Goal: Task Accomplishment & Management: Manage account settings

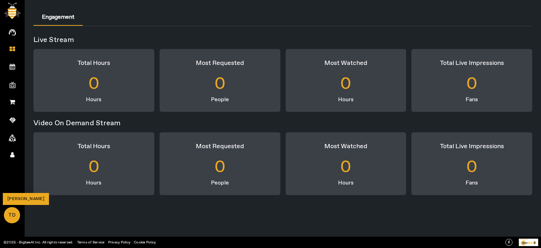
click at [15, 211] on span "TD" at bounding box center [12, 214] width 15 height 15
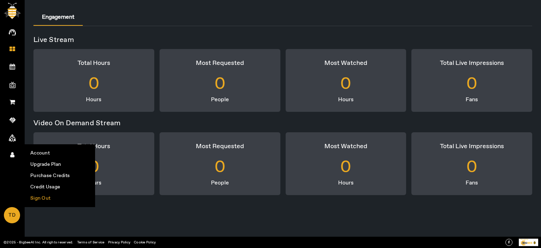
drag, startPoint x: 42, startPoint y: 200, endPoint x: 96, endPoint y: 192, distance: 54.4
click at [42, 200] on li "Sign Out" at bounding box center [60, 197] width 70 height 11
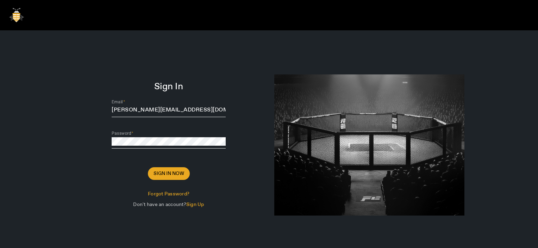
drag, startPoint x: 154, startPoint y: 180, endPoint x: 163, endPoint y: 175, distance: 10.4
click at [156, 177] on span at bounding box center [169, 173] width 42 height 17
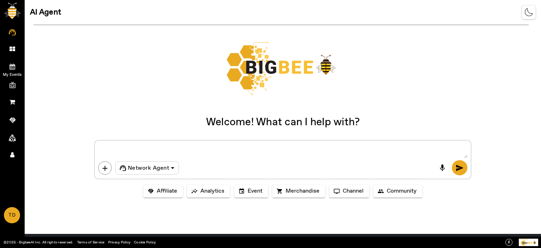
click at [11, 64] on icon at bounding box center [13, 66] width 6 height 6
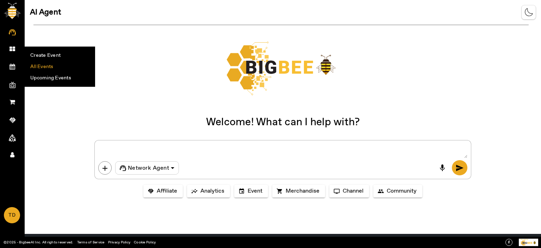
click at [52, 65] on li "All Events" at bounding box center [60, 66] width 70 height 11
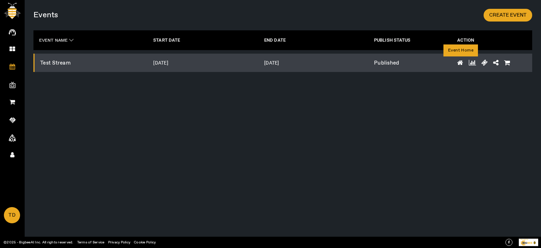
click at [460, 62] on icon at bounding box center [460, 63] width 6 height 6
click at [461, 62] on icon at bounding box center [460, 63] width 6 height 6
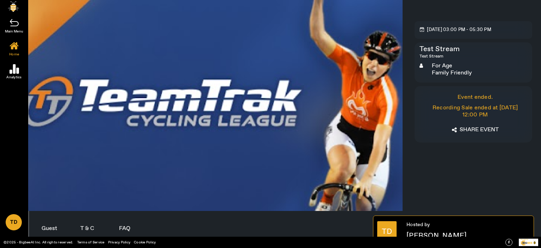
click at [19, 65] on link "Created with Sketch." at bounding box center [14, 66] width 28 height 16
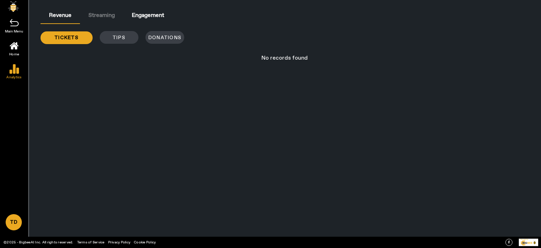
click at [116, 32] on div "tickets tips Donations" at bounding box center [180, 37] width 291 height 13
click at [117, 36] on div "tickets tips Donations" at bounding box center [180, 37] width 291 height 13
click at [152, 36] on div "tickets tips Donations" at bounding box center [180, 37] width 291 height 13
click at [144, 16] on span "Engagement" at bounding box center [148, 16] width 32 height 6
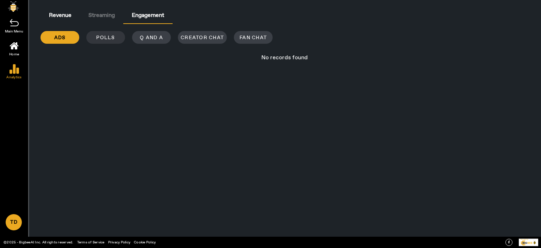
click at [115, 36] on span at bounding box center [105, 37] width 39 height 17
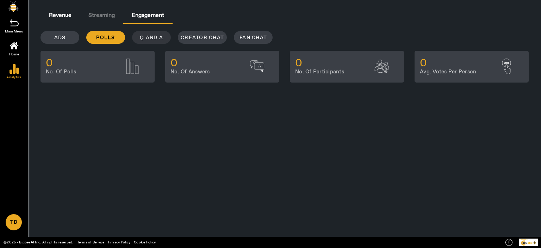
click at [144, 36] on span "Q and A" at bounding box center [151, 37] width 23 height 7
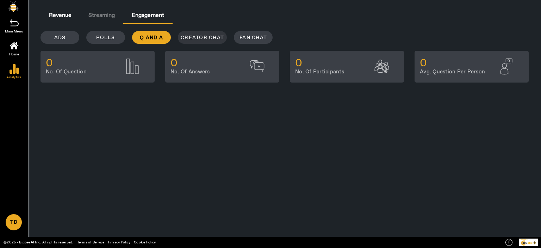
click at [188, 35] on span "Creator Chat" at bounding box center [202, 37] width 43 height 7
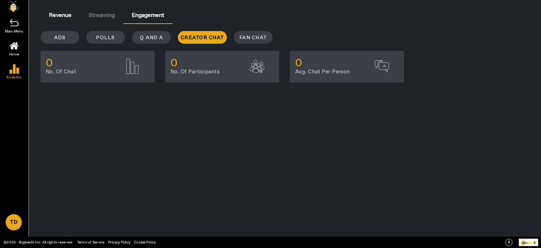
click at [230, 35] on div "ads polls Q and A Creator Chat Fan Chat" at bounding box center [222, 37] width 374 height 13
click at [250, 35] on span "Fan Chat" at bounding box center [252, 37] width 27 height 7
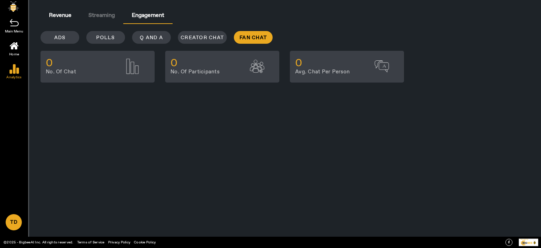
click at [14, 25] on icon "Created with Sketch." at bounding box center [14, 22] width 9 height 7
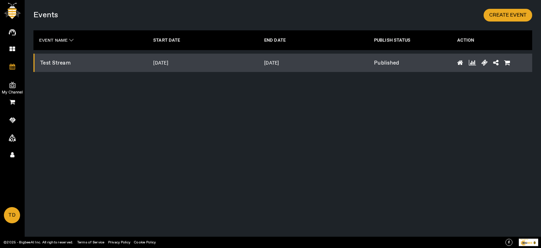
click at [17, 82] on span at bounding box center [12, 84] width 13 height 7
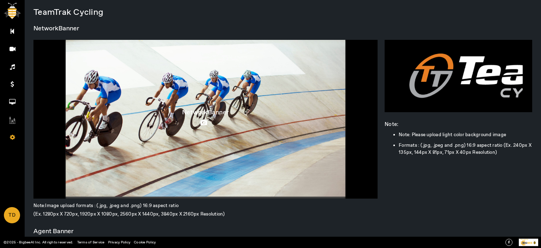
click at [202, 121] on icon at bounding box center [205, 122] width 10 height 6
click at [0, 0] on input "file" at bounding box center [0, 0] width 0 height 0
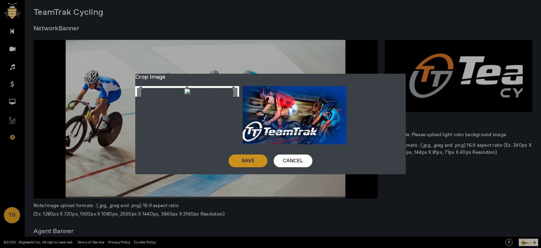
click at [245, 160] on span "Save" at bounding box center [248, 160] width 13 height 7
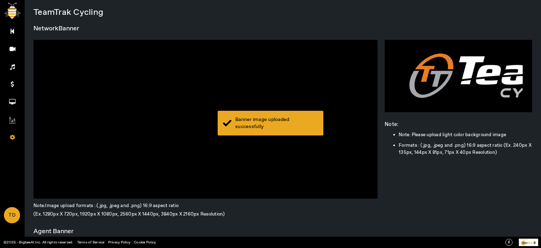
click at [267, 126] on div "Banner image uploaded successfully" at bounding box center [276, 123] width 83 height 14
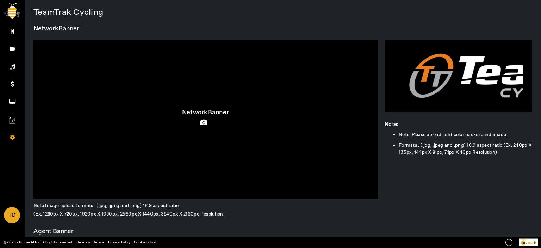
click at [205, 119] on icon at bounding box center [205, 122] width 10 height 6
click at [0, 0] on input "file" at bounding box center [0, 0] width 0 height 0
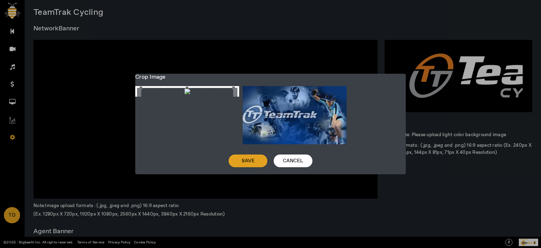
click at [243, 161] on span "Save" at bounding box center [248, 160] width 13 height 7
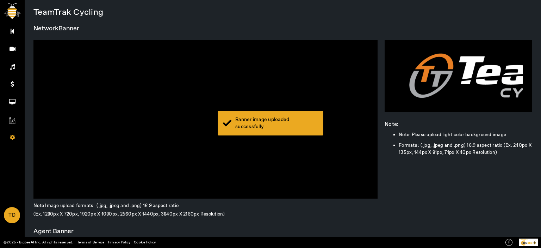
click at [296, 119] on div "Banner image uploaded successfully" at bounding box center [276, 123] width 83 height 14
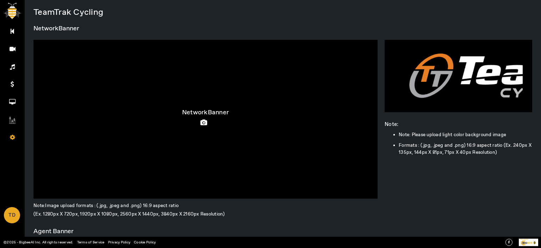
click at [201, 121] on icon at bounding box center [205, 122] width 10 height 6
click at [0, 0] on input "file" at bounding box center [0, 0] width 0 height 0
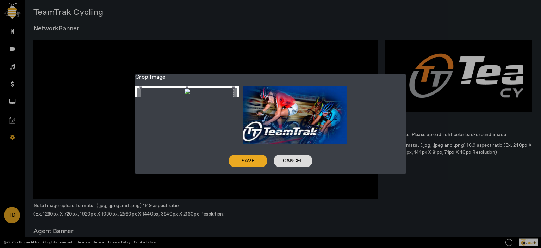
click at [283, 155] on span at bounding box center [293, 160] width 39 height 17
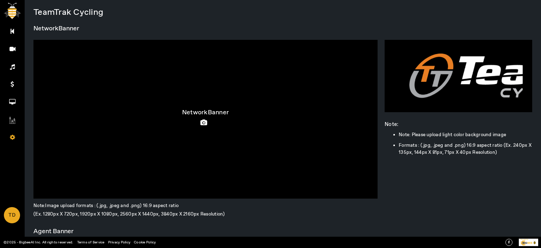
click at [201, 122] on icon at bounding box center [205, 122] width 10 height 6
click at [0, 0] on input "file" at bounding box center [0, 0] width 0 height 0
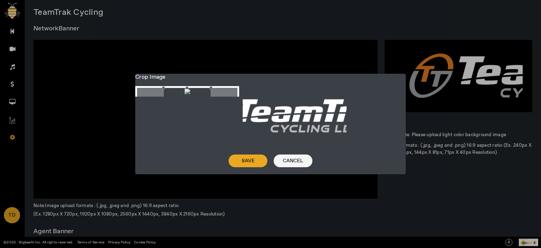
click at [300, 161] on span "Cancel" at bounding box center [293, 160] width 20 height 7
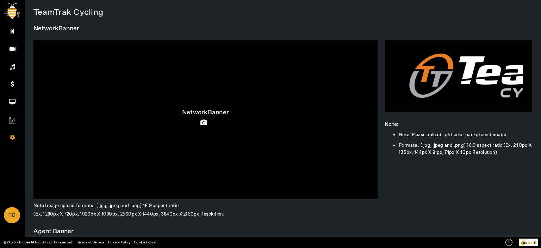
click at [203, 121] on icon at bounding box center [205, 122] width 10 height 6
click at [0, 0] on input "file" at bounding box center [0, 0] width 0 height 0
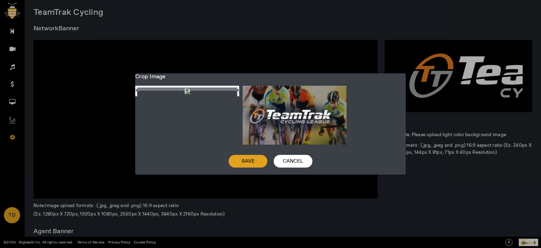
click at [242, 162] on span "Save" at bounding box center [248, 160] width 13 height 7
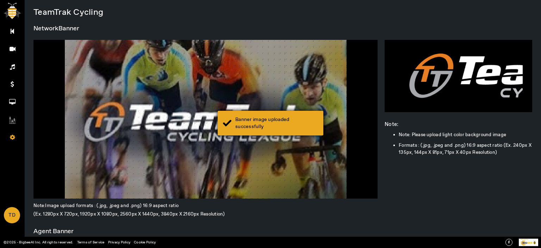
click at [263, 126] on div "Banner image uploaded successfully" at bounding box center [276, 123] width 83 height 14
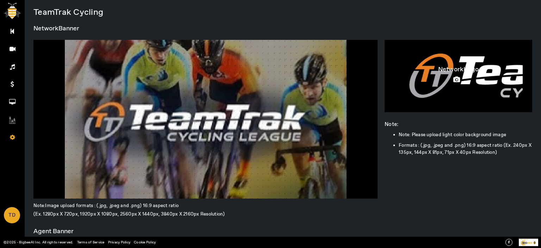
click at [453, 79] on icon at bounding box center [458, 79] width 10 height 6
click at [0, 0] on input "file" at bounding box center [0, 0] width 0 height 0
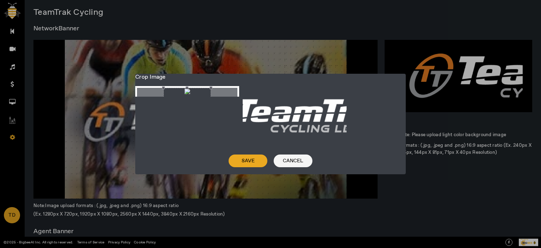
click at [294, 162] on span "Cancel" at bounding box center [293, 160] width 20 height 7
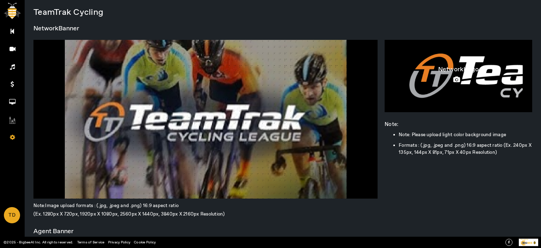
click at [455, 79] on icon at bounding box center [458, 79] width 10 height 6
click at [0, 0] on input "file" at bounding box center [0, 0] width 0 height 0
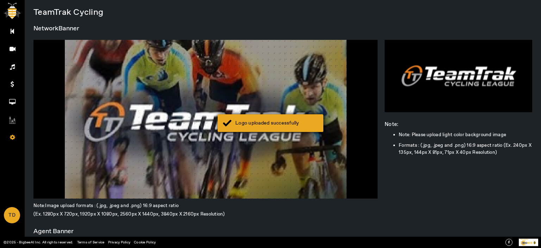
click at [289, 126] on div "Logo uploaded successfully" at bounding box center [276, 122] width 83 height 7
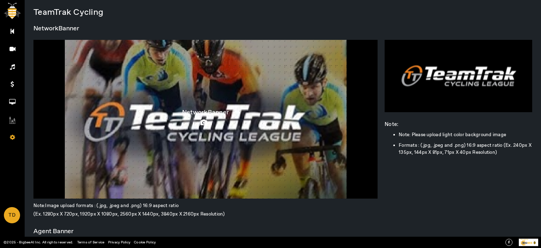
click at [200, 123] on icon at bounding box center [205, 122] width 10 height 6
click at [0, 0] on input "file" at bounding box center [0, 0] width 0 height 0
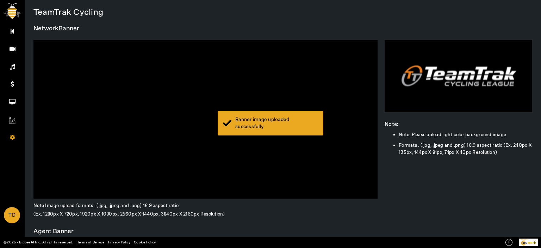
click at [280, 124] on div "Banner image uploaded successfully" at bounding box center [276, 123] width 83 height 14
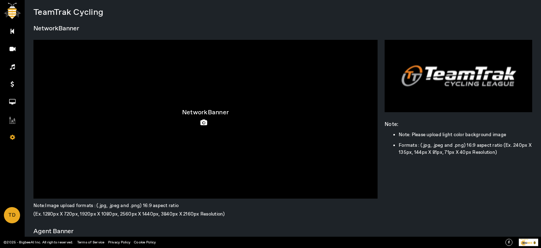
scroll to position [158, 0]
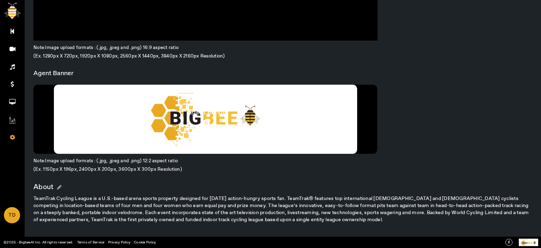
click at [206, 122] on icon at bounding box center [208, 122] width 10 height 6
click at [0, 0] on input "file" at bounding box center [0, 0] width 0 height 0
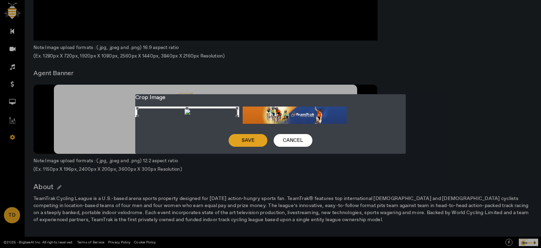
click at [237, 140] on span at bounding box center [248, 140] width 39 height 17
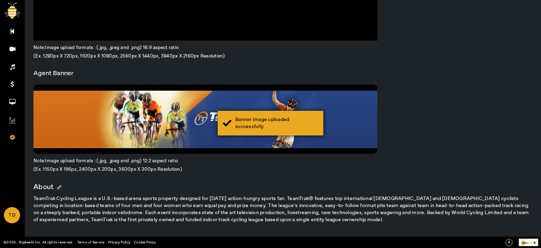
click at [277, 127] on div "Banner image uploaded successfully" at bounding box center [276, 123] width 83 height 14
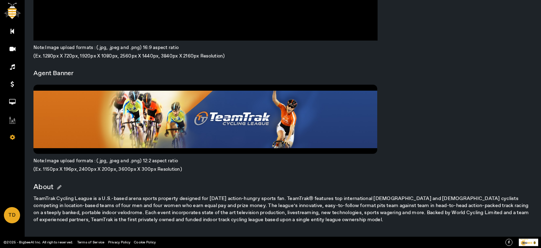
scroll to position [0, 0]
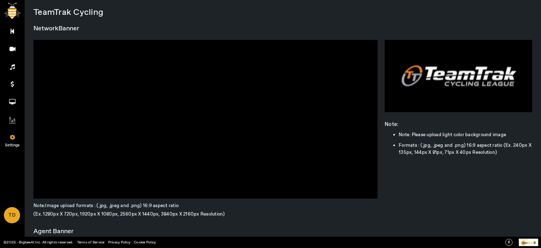
click at [16, 135] on link "Settings" at bounding box center [12, 136] width 25 height 18
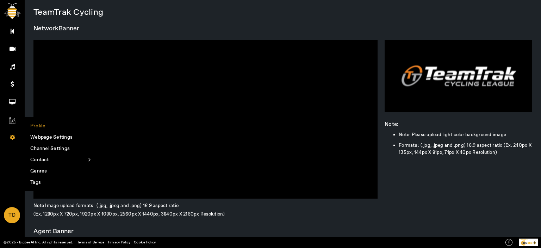
drag, startPoint x: 44, startPoint y: 136, endPoint x: 306, endPoint y: 132, distance: 261.7
click at [44, 136] on li "Webpage Settings" at bounding box center [60, 136] width 70 height 11
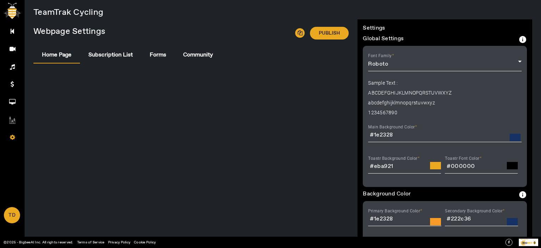
type input "#163166"
type input "#f89b27"
type input "#163166"
type input "#f89b27"
type input "#000000"
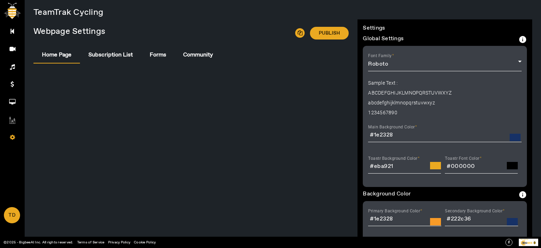
type input "#000000"
click at [12, 101] on icon at bounding box center [12, 102] width 6 height 6
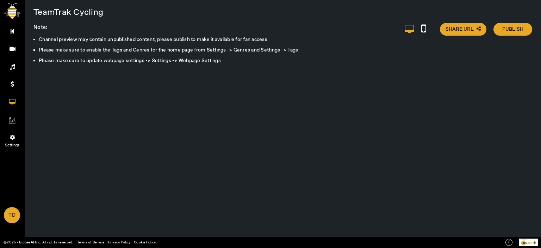
click at [12, 137] on icon at bounding box center [12, 137] width 5 height 6
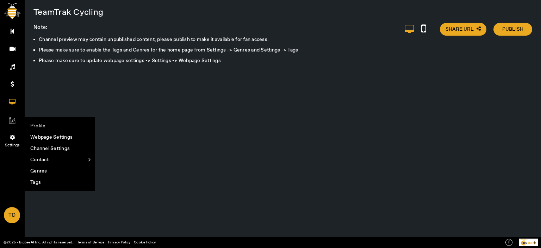
click at [12, 137] on icon at bounding box center [12, 137] width 5 height 6
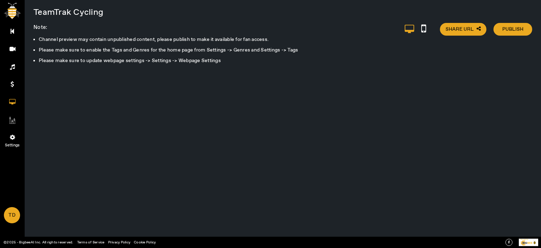
click at [13, 135] on icon at bounding box center [12, 137] width 5 height 6
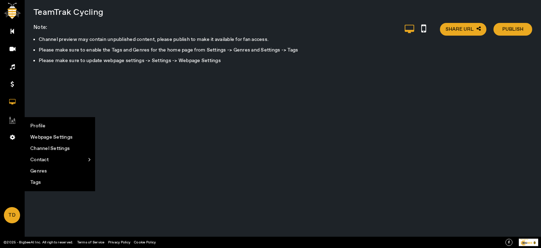
drag, startPoint x: 55, startPoint y: 149, endPoint x: 69, endPoint y: 149, distance: 14.1
click at [56, 149] on li "Channel Settings" at bounding box center [60, 148] width 70 height 11
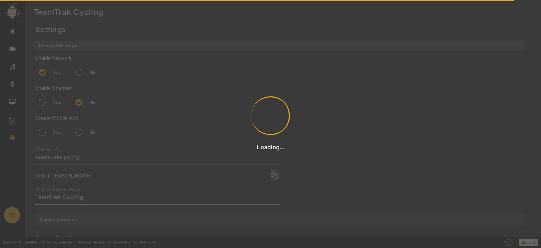
radio input "true"
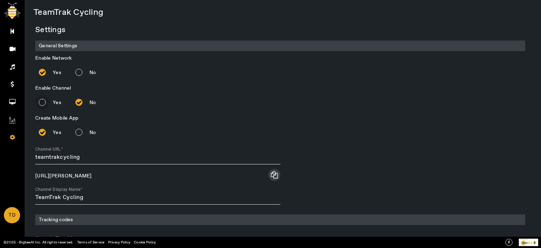
click at [44, 105] on input "Yes" at bounding box center [42, 102] width 14 height 14
radio input "true"
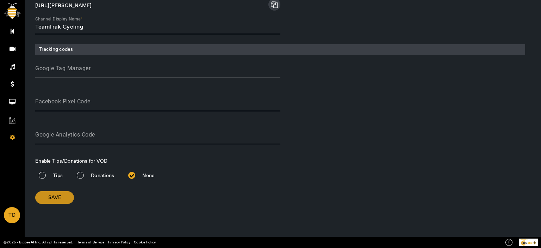
click at [68, 193] on span at bounding box center [54, 197] width 39 height 17
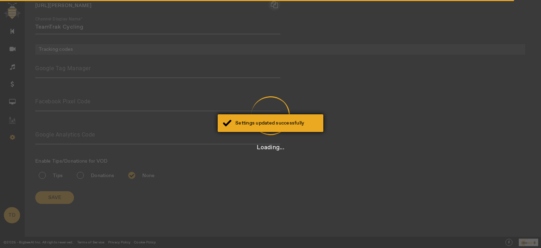
click at [258, 120] on div "Settings updated successfully" at bounding box center [276, 122] width 83 height 7
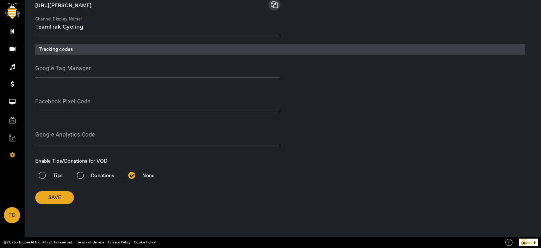
scroll to position [0, 0]
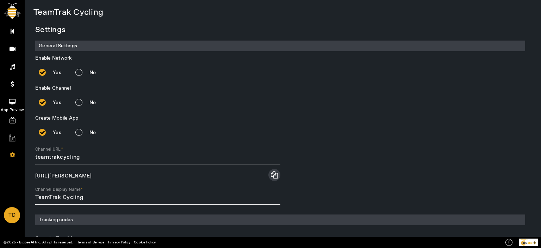
click at [15, 102] on icon at bounding box center [12, 102] width 6 height 6
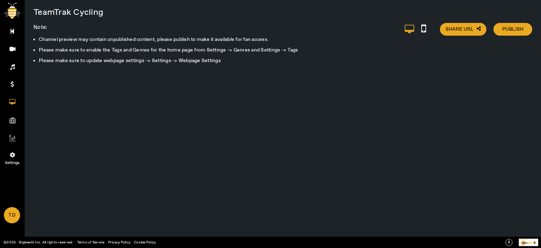
click at [14, 156] on icon at bounding box center [12, 154] width 5 height 6
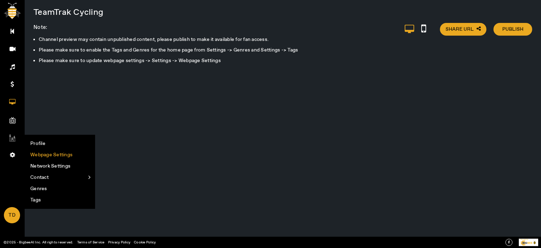
click at [57, 155] on li "Webpage Settings" at bounding box center [60, 154] width 70 height 11
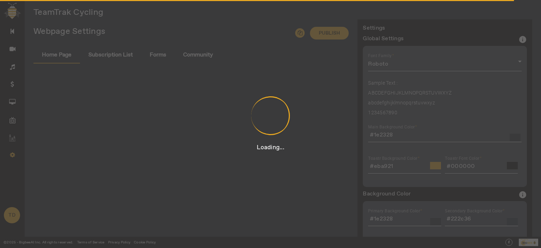
type input "#163166"
type input "#f89b27"
type input "#163166"
type input "#f89b27"
type input "#000000"
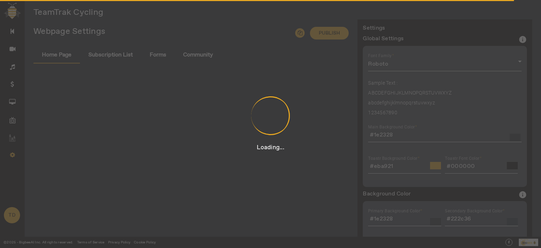
type input "#000000"
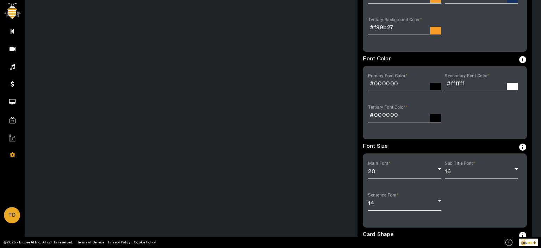
scroll to position [221, 0]
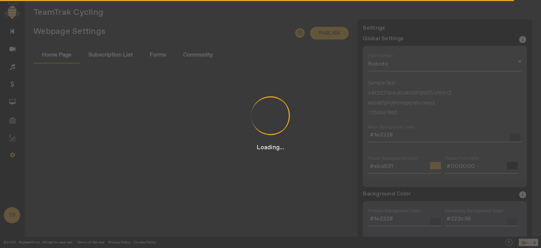
type input "#163166"
type input "#f89b27"
type input "#163166"
type input "#f89b27"
type input "#000000"
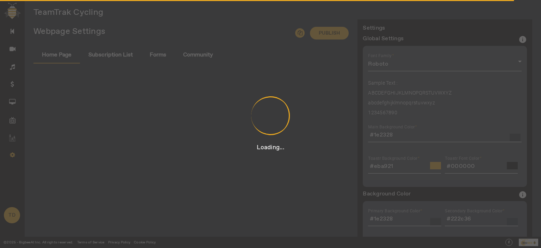
type input "#000000"
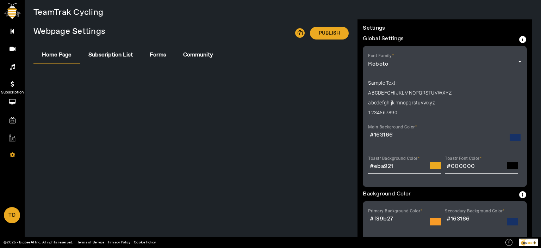
click at [11, 86] on icon at bounding box center [13, 84] width 4 height 6
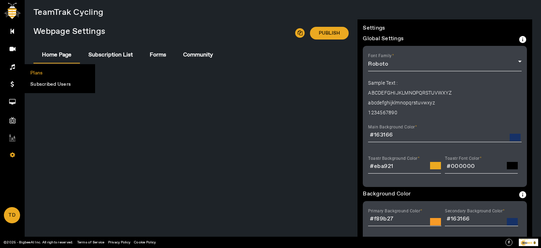
click at [40, 73] on li "Plans" at bounding box center [60, 72] width 70 height 11
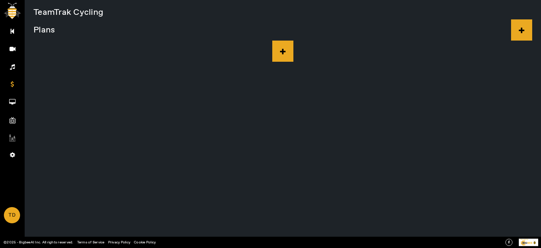
click at [285, 52] on icon at bounding box center [282, 50] width 21 height 21
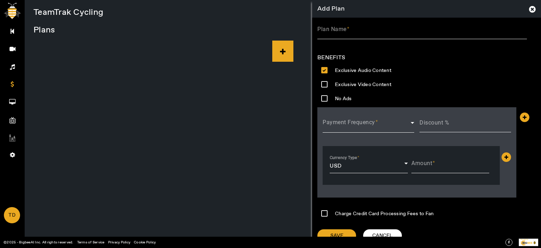
click at [381, 84] on label "Exclusive Video Content" at bounding box center [362, 84] width 62 height 11
click at [331, 84] on input "Exclusive Video Content" at bounding box center [324, 84] width 14 height 14
checkbox input "true"
click at [358, 69] on label "Exclusive Audio Content" at bounding box center [362, 69] width 62 height 11
click at [331, 69] on input "Exclusive Audio Content" at bounding box center [324, 70] width 14 height 14
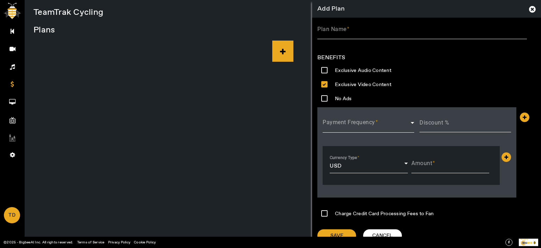
checkbox input "false"
click at [350, 30] on input "Plan Name" at bounding box center [422, 32] width 210 height 8
type input "TeamTrak Cycling"
click at [357, 131] on div "Payment Frequency" at bounding box center [369, 122] width 92 height 20
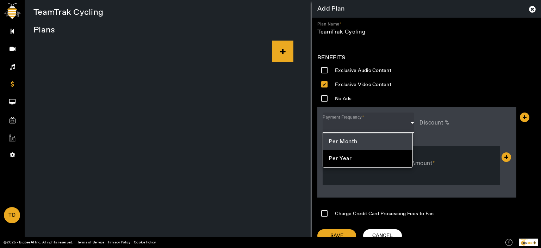
click at [358, 126] on div at bounding box center [270, 124] width 541 height 248
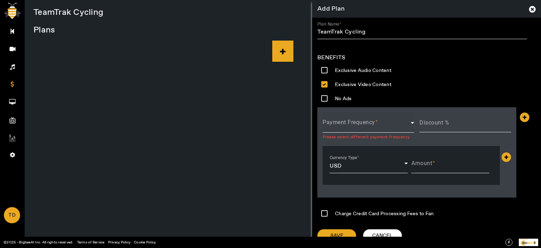
click at [356, 124] on span at bounding box center [367, 125] width 88 height 8
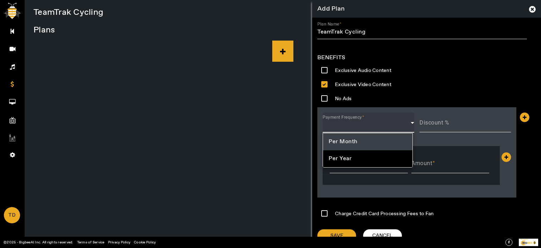
drag, startPoint x: 360, startPoint y: 144, endPoint x: 405, endPoint y: 138, distance: 45.5
click at [361, 142] on mat-option "Per Month" at bounding box center [367, 141] width 89 height 17
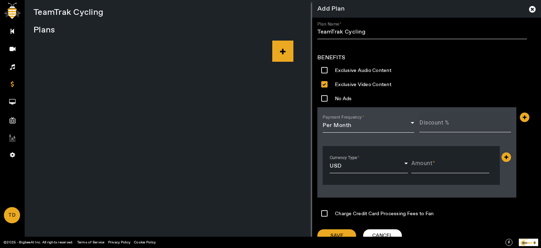
click at [448, 133] on div at bounding box center [465, 136] width 92 height 8
click at [449, 127] on input "Discount %" at bounding box center [465, 125] width 92 height 8
click at [435, 126] on input "Discount %" at bounding box center [465, 125] width 92 height 8
type input "10"
click at [434, 167] on input "Amount" at bounding box center [450, 166] width 78 height 8
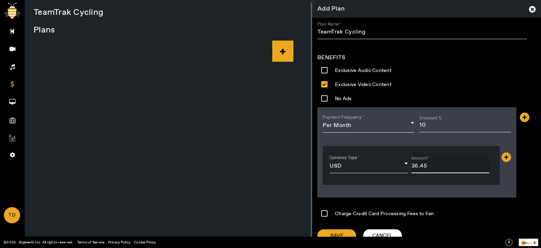
type input "36.45"
click at [322, 211] on input "Charge Credit Card Processing Fees to Fan" at bounding box center [324, 213] width 14 height 14
checkbox input "true"
click at [331, 230] on span at bounding box center [336, 235] width 39 height 17
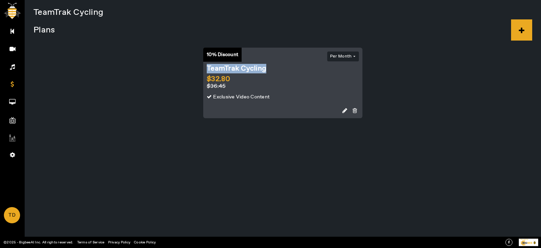
drag, startPoint x: 270, startPoint y: 70, endPoint x: 207, endPoint y: 67, distance: 63.5
click at [207, 67] on div "TeamTrak Cycling" at bounding box center [249, 68] width 85 height 7
copy div "TeamTrak Cycling"
click at [522, 33] on icon at bounding box center [521, 29] width 21 height 21
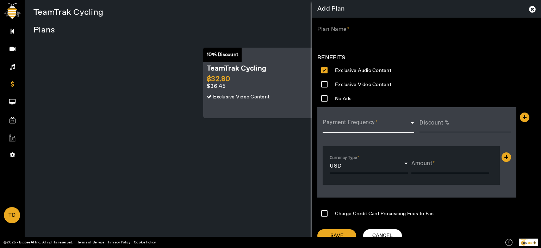
click at [376, 29] on input "Plan Name" at bounding box center [422, 32] width 210 height 8
paste input "TeamTrak Cycling"
type input "TeamTrak Cycling 2"
click at [375, 81] on label "Exclusive Video Content" at bounding box center [362, 84] width 62 height 11
click at [331, 81] on input "Exclusive Video Content" at bounding box center [324, 84] width 14 height 14
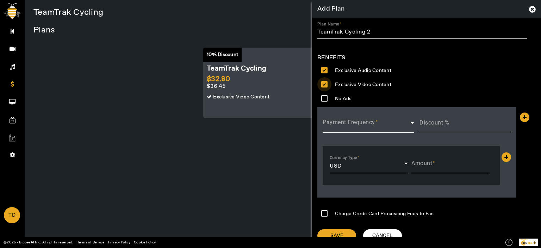
checkbox input "true"
click at [377, 71] on label "Exclusive Audio Content" at bounding box center [362, 69] width 62 height 11
click at [331, 71] on input "Exclusive Audio Content" at bounding box center [324, 70] width 14 height 14
checkbox input "false"
click at [380, 122] on span at bounding box center [367, 125] width 88 height 8
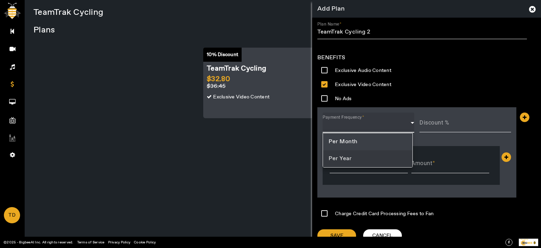
click at [356, 157] on mat-option "Per Year" at bounding box center [367, 158] width 89 height 17
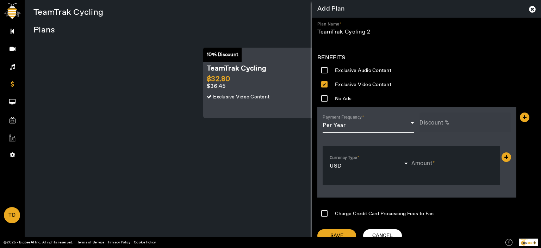
click at [433, 122] on mat-label "Discount %" at bounding box center [434, 122] width 30 height 7
click at [433, 122] on input "Discount %" at bounding box center [465, 125] width 92 height 8
type input "12"
click at [432, 161] on span at bounding box center [433, 163] width 3 height 7
click at [432, 162] on input "Amount" at bounding box center [450, 166] width 78 height 8
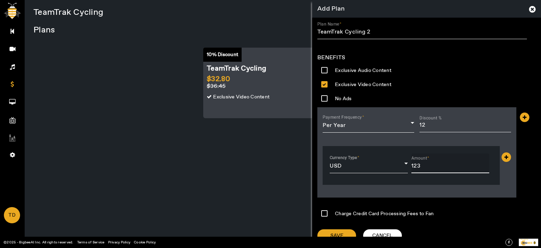
type input "123"
click at [321, 212] on input "Charge Credit Card Processing Fees to Fan" at bounding box center [324, 213] width 14 height 14
checkbox input "true"
click at [429, 166] on input "123" at bounding box center [450, 166] width 78 height 8
type input "123.34"
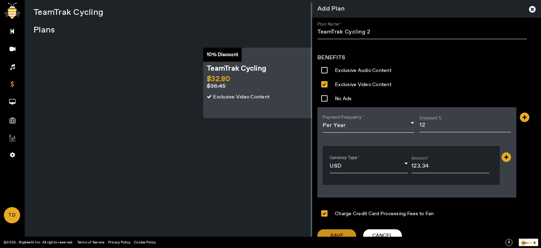
drag, startPoint x: 345, startPoint y: 232, endPoint x: 435, endPoint y: 218, distance: 90.8
click at [345, 232] on span at bounding box center [336, 235] width 39 height 17
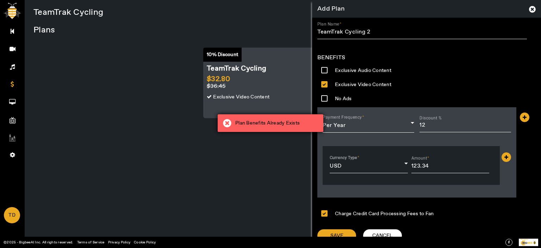
click at [283, 127] on div "Plan Benefits Already Exists" at bounding box center [271, 123] width 106 height 18
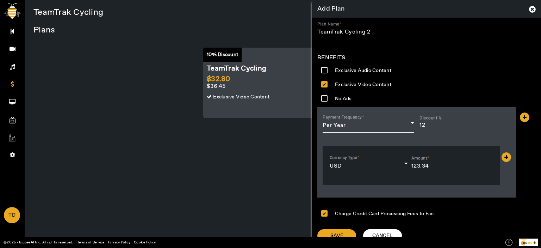
click at [325, 71] on input "Exclusive Audio Content" at bounding box center [324, 70] width 14 height 14
checkbox input "true"
click at [323, 98] on input "No Ads" at bounding box center [324, 98] width 14 height 14
checkbox input "true"
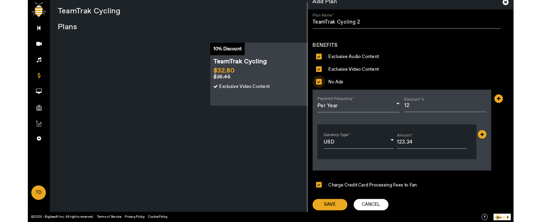
scroll to position [8, 0]
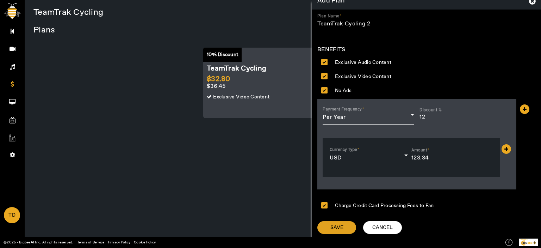
drag, startPoint x: 332, startPoint y: 225, endPoint x: 348, endPoint y: 223, distance: 15.6
click at [333, 224] on span "Save" at bounding box center [336, 227] width 13 height 7
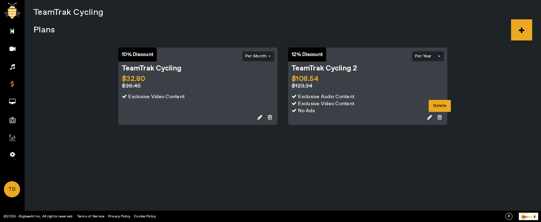
click at [439, 117] on icon at bounding box center [439, 117] width 5 height 6
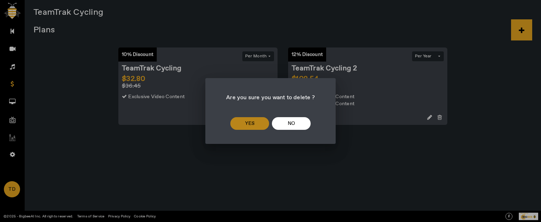
click at [256, 119] on span at bounding box center [249, 123] width 39 height 17
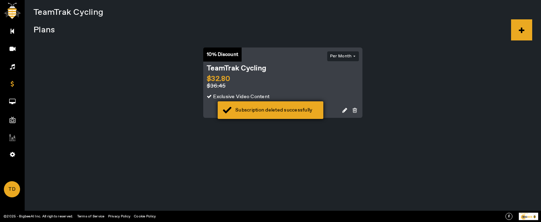
click at [296, 114] on div "Subscription deleted successfully" at bounding box center [271, 110] width 106 height 18
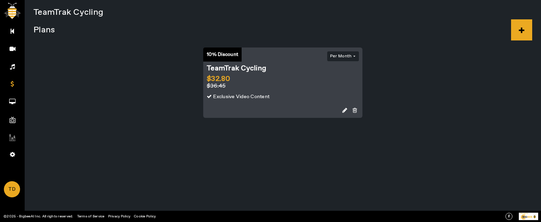
drag, startPoint x: 387, startPoint y: 222, endPoint x: 383, endPoint y: 141, distance: 81.4
click at [383, 0] on div "Main Menu Video Uploaded Videos Recorded Videos Audio Subscription Plans Subscr…" at bounding box center [270, 0] width 541 height 0
click at [523, 28] on icon at bounding box center [521, 29] width 21 height 21
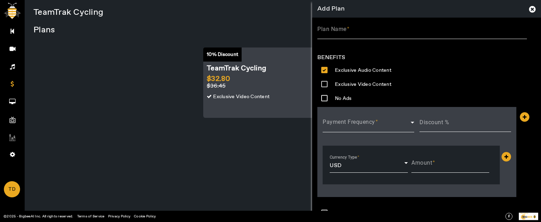
click at [324, 83] on input "Exclusive Video Content" at bounding box center [324, 84] width 14 height 14
checkbox input "true"
drag, startPoint x: 323, startPoint y: 97, endPoint x: 328, endPoint y: 90, distance: 8.3
click at [323, 96] on input "No Ads" at bounding box center [324, 98] width 14 height 14
checkbox input "true"
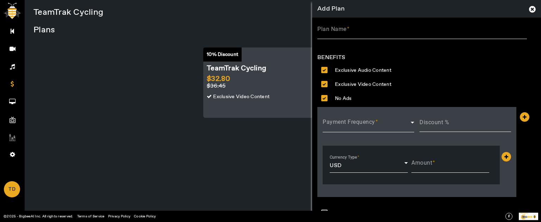
click at [338, 29] on mat-label "Plan Name" at bounding box center [331, 29] width 29 height 7
click at [338, 29] on input "Plan Name" at bounding box center [422, 32] width 210 height 8
paste input "TeamTrak Cycling"
type input "TeamTrak Cycling 3"
click at [342, 125] on span at bounding box center [367, 125] width 88 height 8
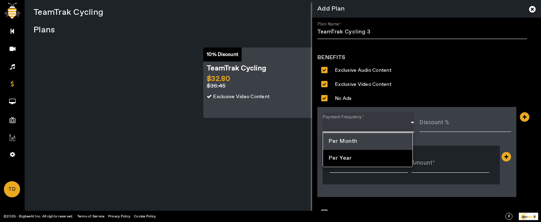
drag, startPoint x: 348, startPoint y: 157, endPoint x: 356, endPoint y: 156, distance: 8.6
click at [350, 157] on span "Per Year" at bounding box center [340, 158] width 23 height 8
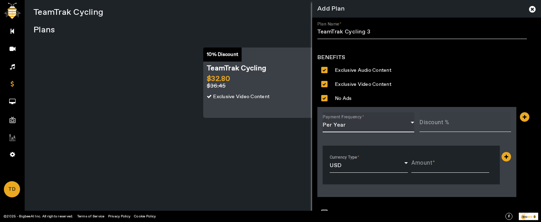
click at [439, 125] on mat-label "Discount %" at bounding box center [434, 122] width 30 height 7
click at [439, 125] on input "Discount %" at bounding box center [465, 125] width 92 height 8
type input "13"
click at [432, 166] on span at bounding box center [433, 163] width 3 height 7
click at [431, 166] on input "Amount" at bounding box center [450, 166] width 78 height 8
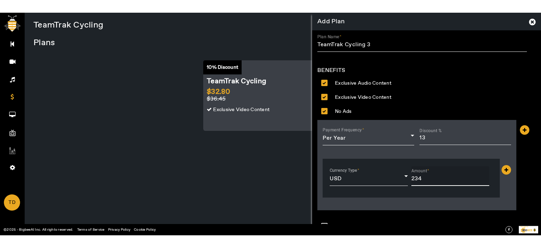
scroll to position [34, 0]
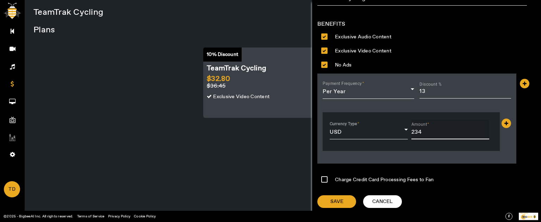
type input "234"
click at [323, 180] on input "Charge Credit Card Processing Fees to Fan" at bounding box center [324, 180] width 14 height 14
checkbox input "true"
click at [342, 202] on span "Save" at bounding box center [336, 201] width 13 height 7
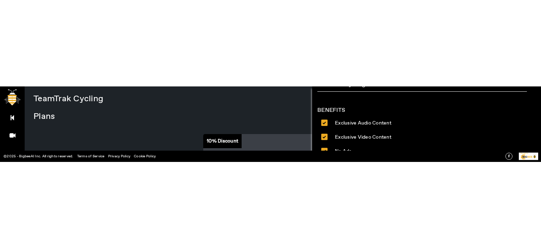
scroll to position [8, 0]
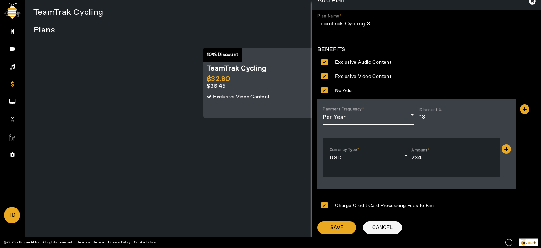
drag, startPoint x: 384, startPoint y: 226, endPoint x: 399, endPoint y: 217, distance: 17.8
click at [385, 222] on span "Cancel" at bounding box center [382, 227] width 20 height 7
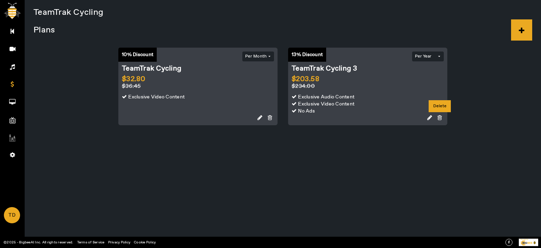
click at [438, 117] on icon at bounding box center [439, 117] width 5 height 6
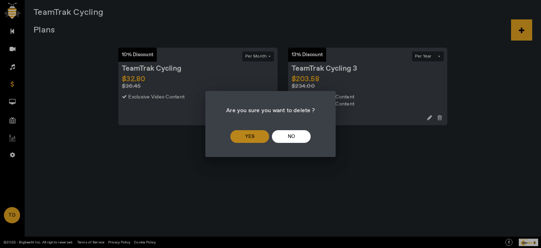
click at [237, 135] on span at bounding box center [249, 136] width 39 height 17
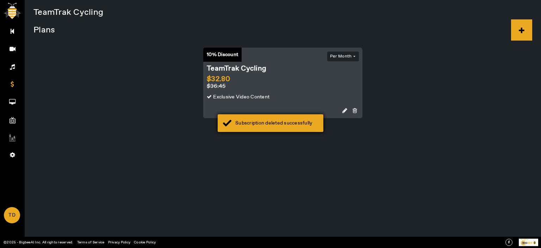
click at [256, 121] on div "Subscription deleted successfully" at bounding box center [276, 122] width 83 height 7
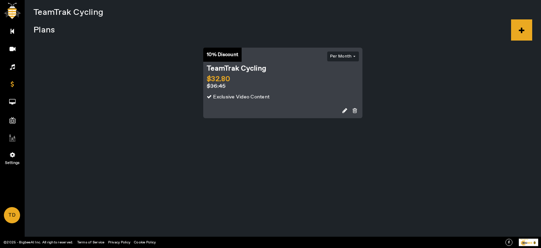
click at [10, 153] on icon at bounding box center [12, 154] width 5 height 6
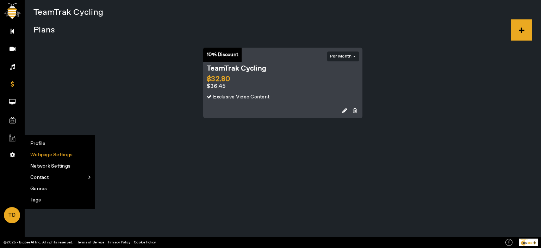
click at [32, 154] on li "Webpage Settings" at bounding box center [60, 154] width 70 height 11
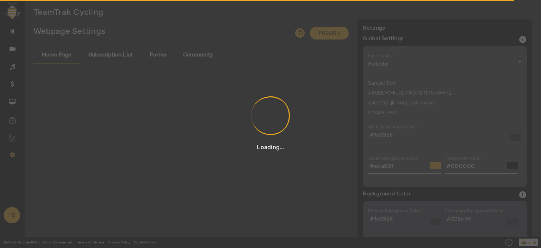
type input "#163166"
type input "#f89b27"
type input "#163166"
type input "#f89b27"
type input "#000000"
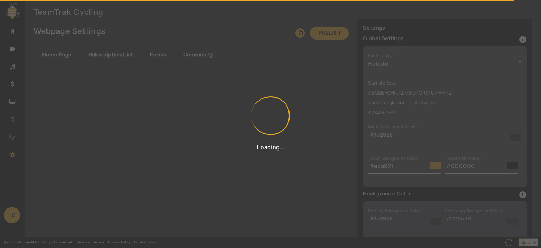
type input "#000000"
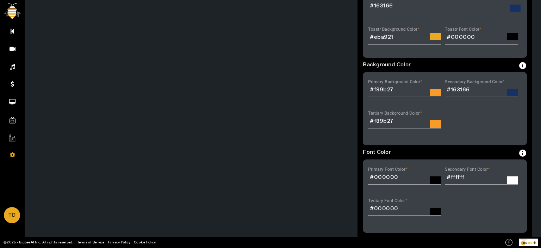
scroll to position [131, 0]
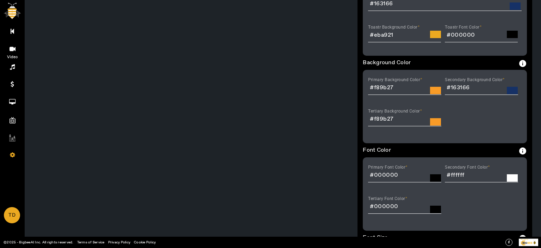
click at [14, 48] on icon at bounding box center [13, 49] width 6 height 6
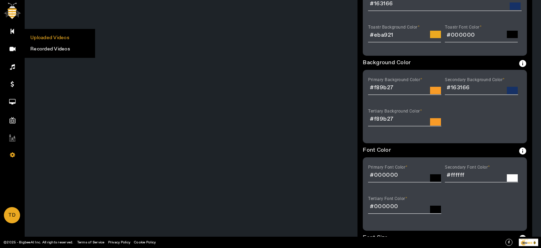
click at [37, 36] on li "Uploaded Videos" at bounding box center [60, 37] width 70 height 11
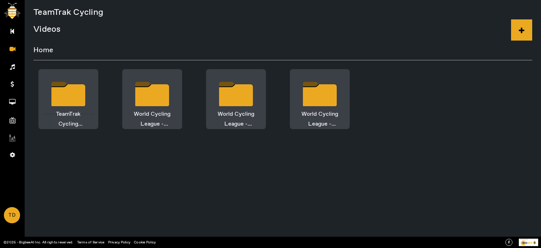
click at [93, 93] on div "TeamTrak Cycling League" at bounding box center [68, 91] width 54 height 44
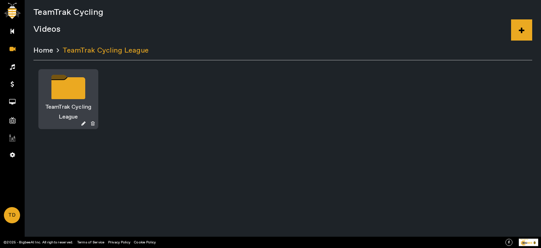
click at [75, 91] on icon at bounding box center [68, 88] width 34 height 22
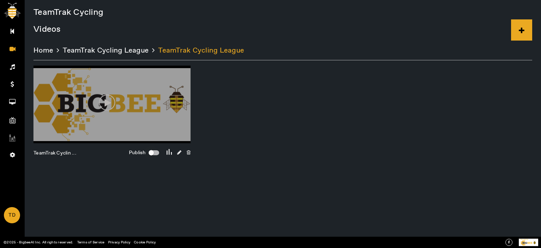
click at [153, 152] on div "button" at bounding box center [151, 152] width 5 height 5
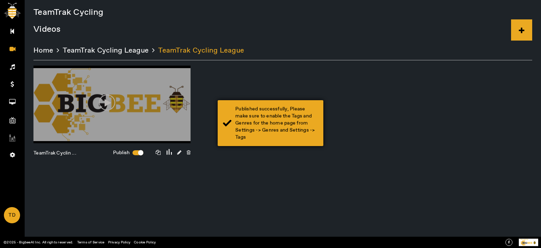
click at [270, 128] on div "Published successfully, Please make sure to enable the Tags and Genres for the …" at bounding box center [276, 122] width 83 height 35
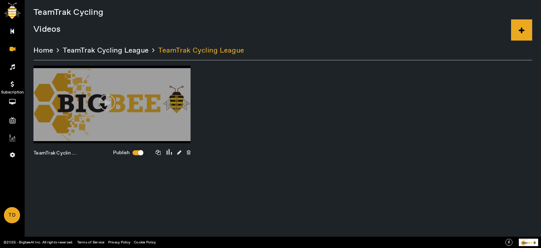
click at [11, 79] on link "Subscription" at bounding box center [12, 84] width 25 height 18
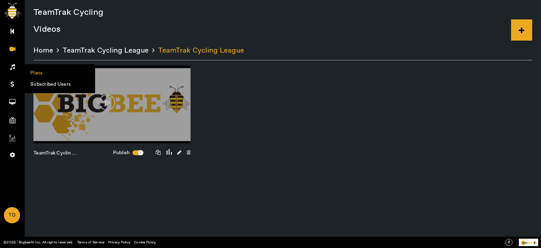
click at [40, 72] on li "Plans" at bounding box center [60, 72] width 70 height 11
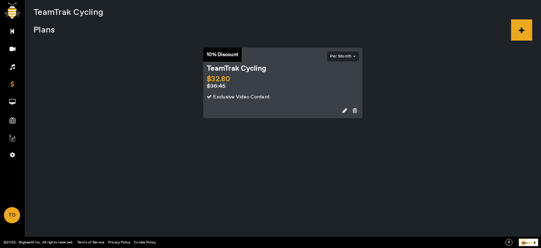
click at [524, 31] on icon at bounding box center [521, 29] width 21 height 21
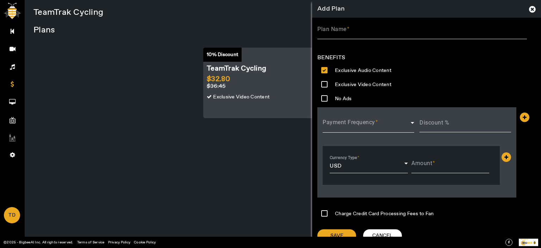
click at [386, 30] on div "Loading..." at bounding box center [270, 124] width 541 height 248
click at [0, 0] on app-root "Main Menu Video Uploaded Videos Recorded Videos Audio Subscription Plans Subscr…" at bounding box center [0, 0] width 0 height 0
click at [387, 32] on input "Plan Name" at bounding box center [422, 32] width 210 height 8
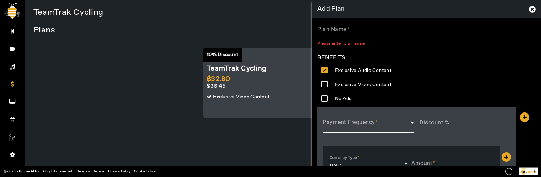
click at [335, 32] on label "Plan Name" at bounding box center [333, 29] width 32 height 7
click at [335, 32] on input "Plan Name" at bounding box center [422, 32] width 210 height 8
click at [357, 35] on input "Plan Name" at bounding box center [422, 32] width 210 height 8
click at [373, 32] on input "Plan Name" at bounding box center [422, 32] width 210 height 8
drag, startPoint x: 268, startPoint y: 69, endPoint x: 205, endPoint y: 68, distance: 63.0
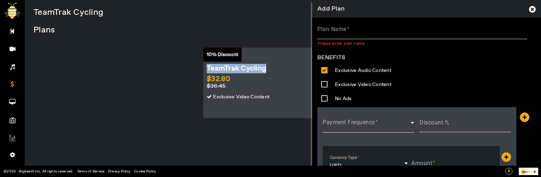
click at [205, 68] on div "10% Discount TeamTrak Cycling $32.80 $36.45 Exclusive Video Content" at bounding box center [248, 82] width 95 height 63
copy div "TeamTrak Cycling"
click at [358, 31] on input "Plan Name" at bounding box center [422, 32] width 210 height 8
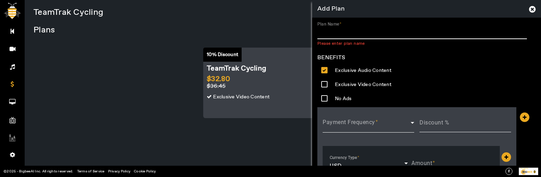
paste input "TeamTrak Cycling"
type input "TeamTrak Cycling123"
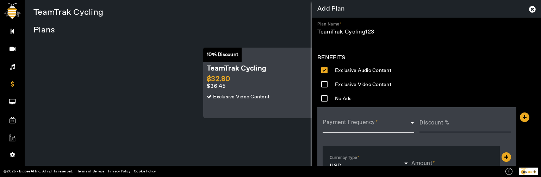
click at [346, 77] on div "Exclusive Audio Content" at bounding box center [355, 70] width 76 height 14
click at [348, 83] on label "Exclusive Video Content" at bounding box center [362, 84] width 62 height 11
click at [331, 83] on input "Exclusive Video Content" at bounding box center [324, 84] width 14 height 14
checkbox input "true"
click at [339, 98] on label "No Ads" at bounding box center [342, 98] width 22 height 11
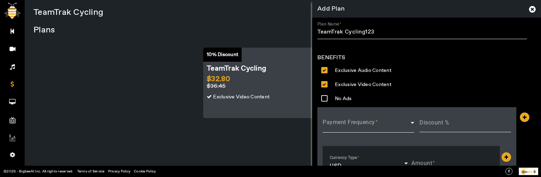
click at [331, 98] on input "No Ads" at bounding box center [324, 98] width 14 height 14
checkbox input "true"
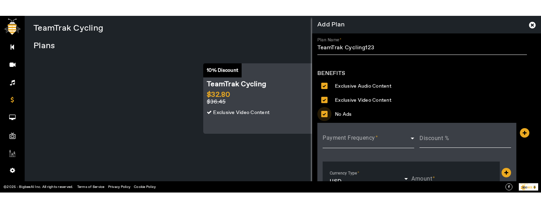
scroll to position [80, 0]
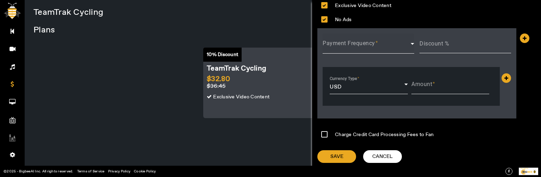
click at [348, 41] on mat-label "Payment Frequency" at bounding box center [349, 43] width 52 height 7
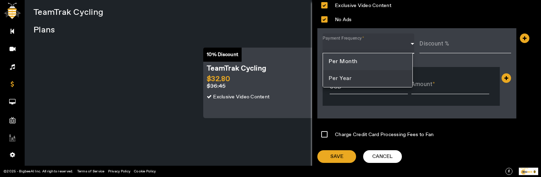
drag, startPoint x: 351, startPoint y: 79, endPoint x: 433, endPoint y: 66, distance: 83.0
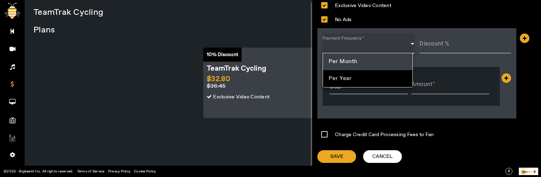
click at [352, 77] on mat-option "Per Year" at bounding box center [367, 78] width 89 height 17
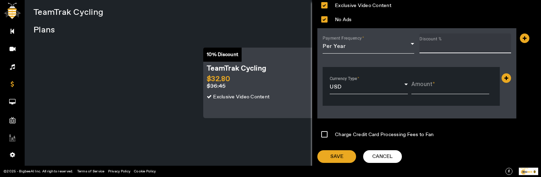
click at [437, 48] on input "Discount %" at bounding box center [465, 46] width 92 height 8
type input "14"
click at [427, 82] on mat-label "Amount" at bounding box center [421, 84] width 21 height 7
click at [427, 83] on input "Amount" at bounding box center [450, 87] width 78 height 8
type input "434"
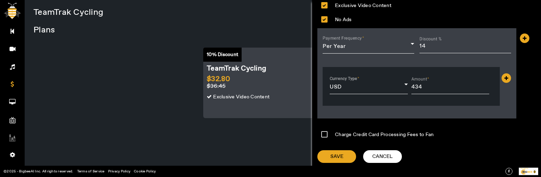
click at [320, 131] on input "Charge Credit Card Processing Fees to Fan" at bounding box center [324, 134] width 14 height 14
checkbox input "true"
drag, startPoint x: 332, startPoint y: 158, endPoint x: 422, endPoint y: 148, distance: 89.6
click at [334, 157] on span "Save" at bounding box center [336, 156] width 13 height 7
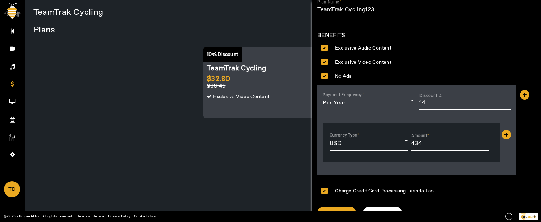
scroll to position [34, 0]
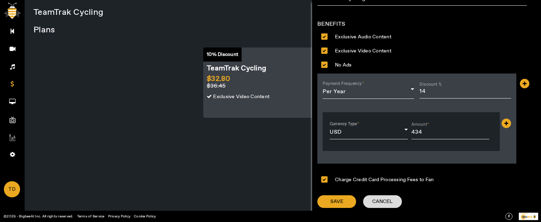
click at [388, 199] on span "Cancel" at bounding box center [382, 201] width 20 height 7
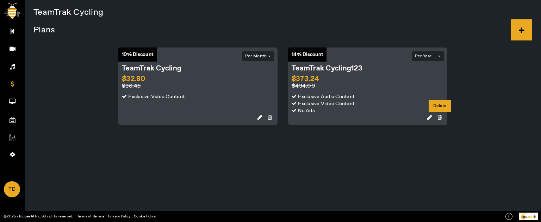
click at [439, 117] on icon at bounding box center [439, 117] width 5 height 6
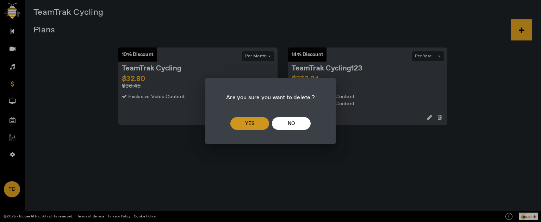
drag, startPoint x: 255, startPoint y: 122, endPoint x: 260, endPoint y: 126, distance: 6.0
click at [255, 123] on span at bounding box center [249, 123] width 39 height 17
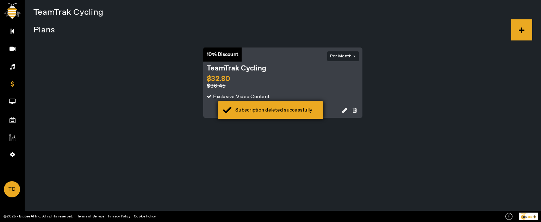
click at [292, 113] on div "Subscription deleted successfully" at bounding box center [276, 110] width 83 height 7
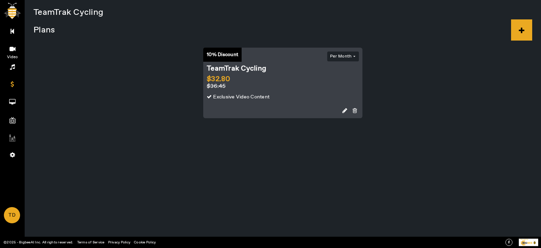
click at [14, 49] on icon at bounding box center [13, 49] width 6 height 6
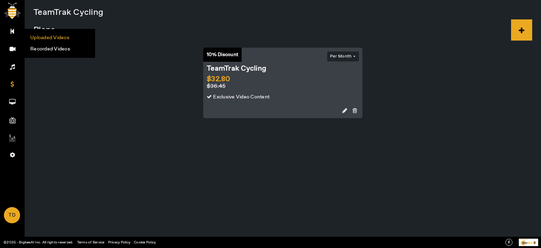
click at [47, 38] on li "Uploaded Videos" at bounding box center [60, 37] width 70 height 11
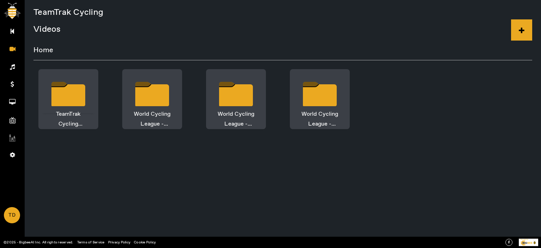
click at [70, 98] on icon at bounding box center [68, 95] width 34 height 22
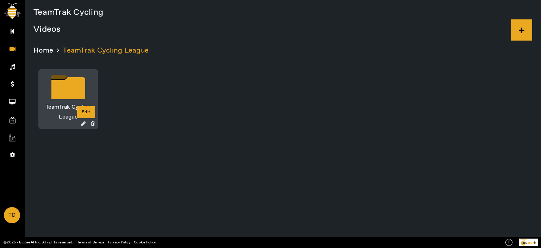
click at [83, 122] on icon at bounding box center [86, 123] width 10 height 5
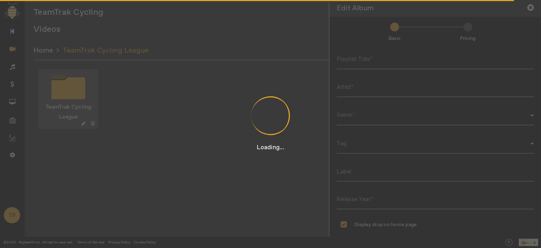
type input "TeamTrak Cycling League"
type input "2024"
checkbox input "true"
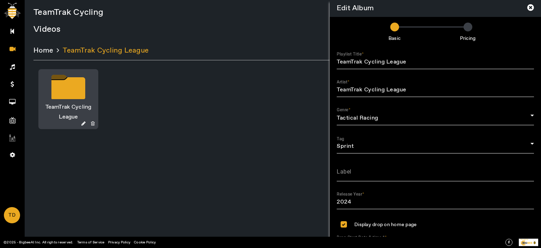
scroll to position [303, 0]
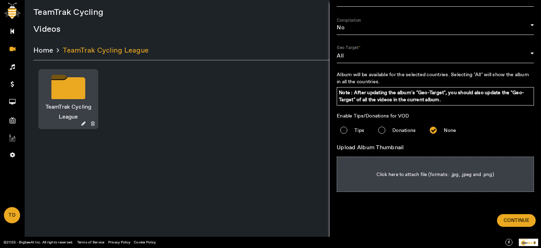
click at [416, 175] on div at bounding box center [435, 174] width 196 height 35
click at [416, 157] on input "Click here to attach file (formats : .jpg, .jpeg and .png)" at bounding box center [435, 157] width 108 height 0
type input "C:\fakepath\Rectangle.png"
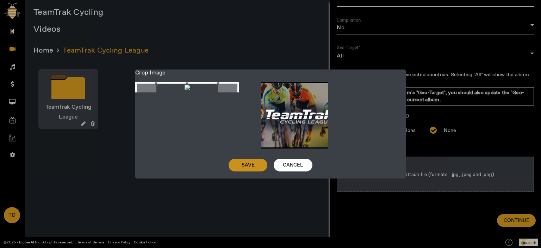
click at [250, 163] on span "Save" at bounding box center [248, 164] width 13 height 7
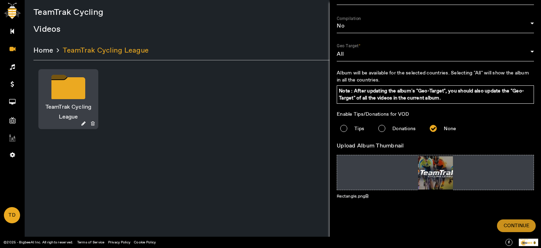
click at [514, 222] on span "Continue" at bounding box center [517, 225] width 26 height 7
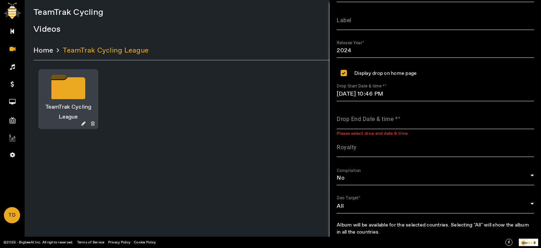
scroll to position [150, 0]
click at [344, 80] on input "Display drop on home page" at bounding box center [344, 74] width 14 height 14
checkbox input "false"
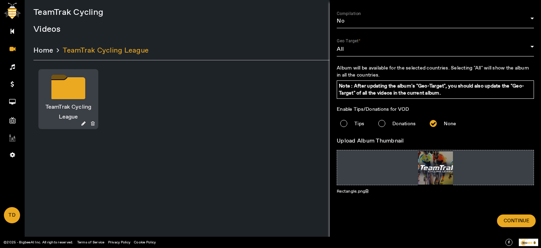
scroll to position [254, 0]
click at [507, 211] on div "Continue" at bounding box center [516, 217] width 39 height 20
click at [517, 217] on span "Continue" at bounding box center [517, 220] width 26 height 7
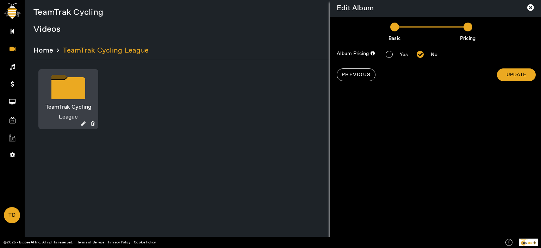
click at [391, 54] on input "Yes" at bounding box center [389, 54] width 14 height 14
radio input "true"
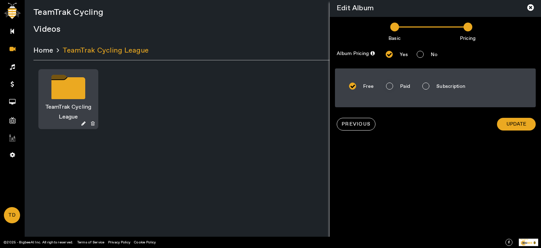
click at [401, 88] on label "Paid" at bounding box center [403, 85] width 15 height 11
click at [396, 88] on input "Paid" at bounding box center [389, 86] width 14 height 14
radio input "true"
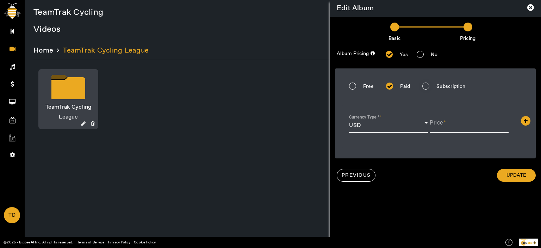
click at [447, 86] on label "Subscription" at bounding box center [450, 85] width 34 height 11
click at [433, 86] on input "Subscription" at bounding box center [426, 86] width 14 height 14
radio input "true"
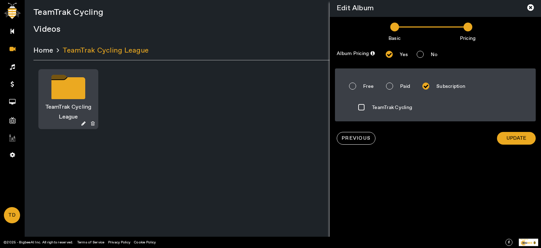
click at [393, 104] on label "TeamTrak Cycling" at bounding box center [390, 106] width 45 height 11
click at [368, 104] on input "TeamTrak Cycling" at bounding box center [361, 107] width 14 height 14
checkbox input "true"
click at [399, 86] on label "Paid" at bounding box center [403, 85] width 15 height 11
click at [396, 86] on input "Paid" at bounding box center [389, 86] width 14 height 14
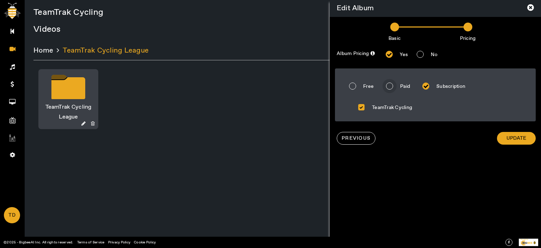
radio input "true"
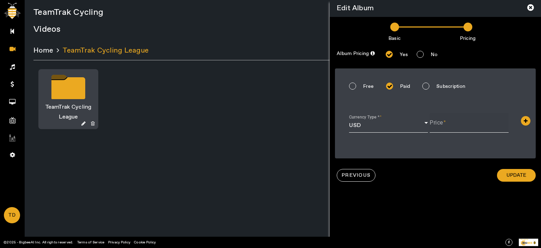
click at [452, 125] on input "Price" at bounding box center [469, 125] width 79 height 8
type input "12"
click at [516, 176] on span "Update" at bounding box center [516, 174] width 20 height 7
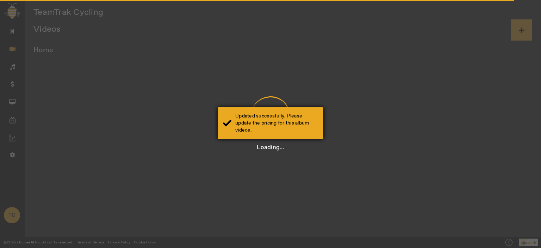
click at [295, 123] on div "Updated successfully. Please update the pricing for this album videos." at bounding box center [276, 122] width 83 height 21
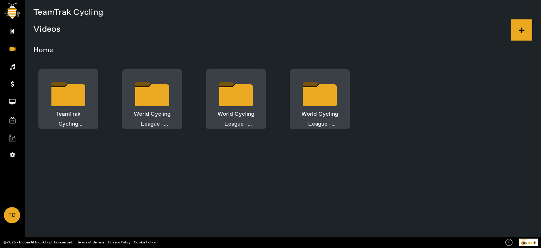
click at [159, 89] on icon at bounding box center [152, 95] width 34 height 22
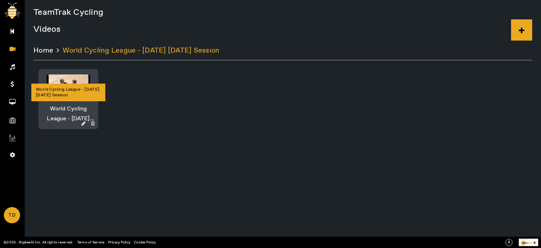
click at [76, 86] on div "World Cycling League - March 18 Friday Session" at bounding box center [68, 92] width 70 height 14
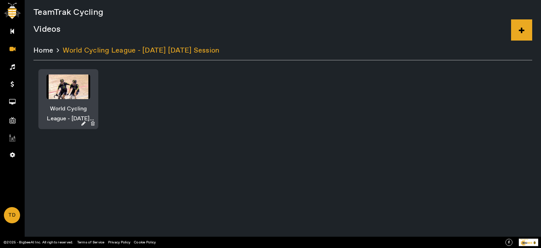
click at [69, 83] on div at bounding box center [67, 86] width 43 height 25
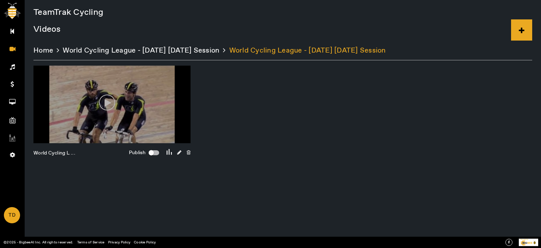
click at [154, 153] on div "button" at bounding box center [151, 152] width 5 height 5
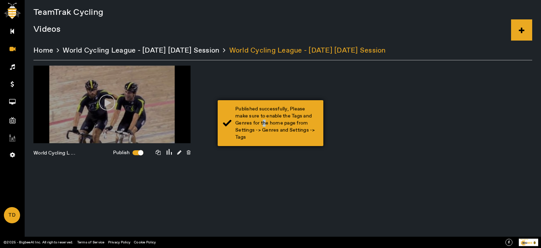
click at [264, 125] on div "Published successfully, Please make sure to enable the Tags and Genres for the …" at bounding box center [276, 122] width 83 height 35
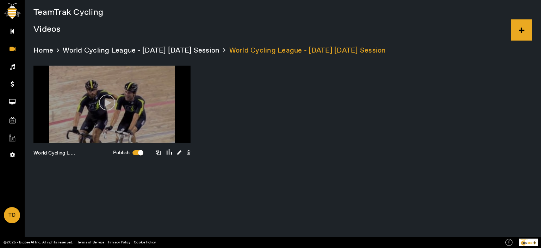
click at [90, 49] on span "World Cycling League - March 18 Friday Session" at bounding box center [141, 51] width 157 height 10
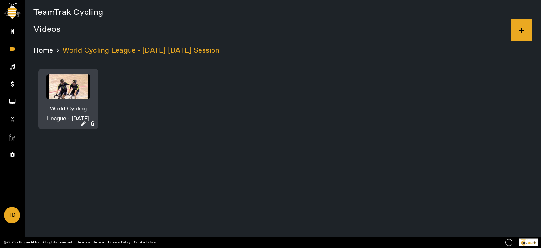
click at [38, 50] on span "Home" at bounding box center [43, 51] width 20 height 10
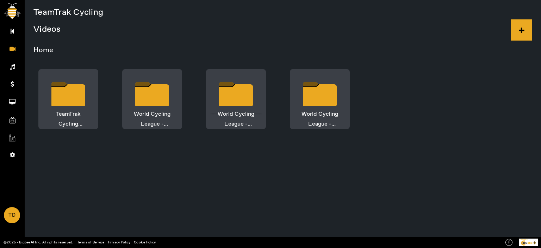
click at [229, 98] on icon at bounding box center [236, 95] width 34 height 22
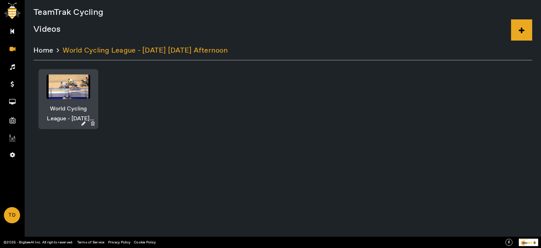
click at [75, 90] on div at bounding box center [67, 86] width 43 height 25
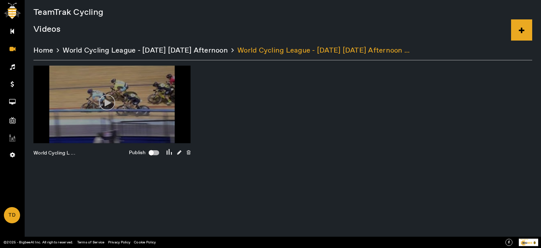
click at [156, 150] on div "button" at bounding box center [151, 152] width 14 height 14
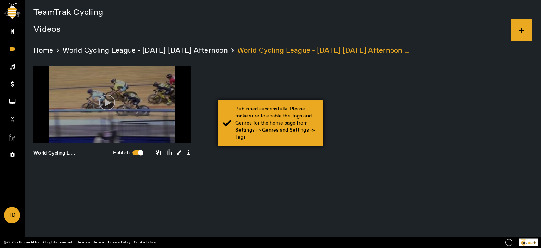
click at [291, 130] on div "Published successfully, Please make sure to enable the Tags and Genres for the …" at bounding box center [276, 122] width 83 height 35
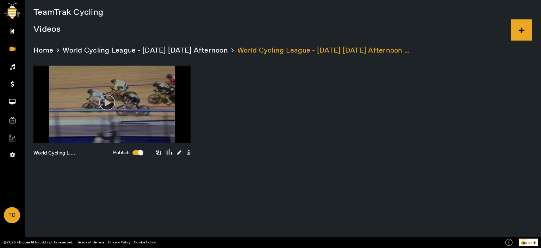
click at [43, 50] on span "Home" at bounding box center [43, 51] width 20 height 10
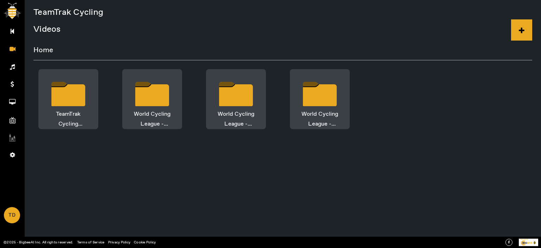
click at [326, 96] on icon at bounding box center [320, 95] width 34 height 22
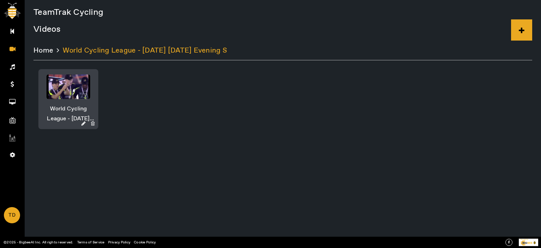
click at [60, 80] on div at bounding box center [67, 86] width 43 height 25
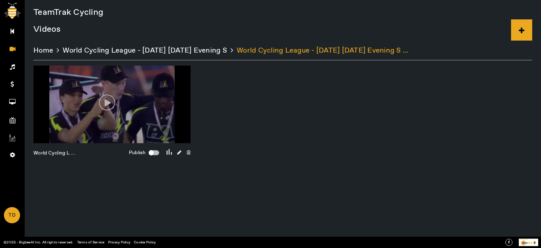
click at [152, 154] on div "button" at bounding box center [151, 152] width 5 height 5
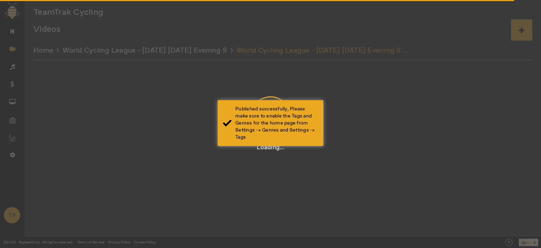
click at [282, 119] on div "Published successfully, Please make sure to enable the Tags and Genres for the …" at bounding box center [276, 122] width 83 height 35
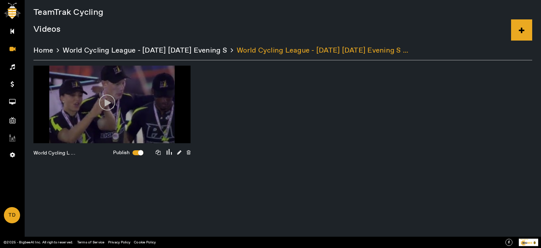
click at [38, 50] on span "Home" at bounding box center [43, 51] width 20 height 10
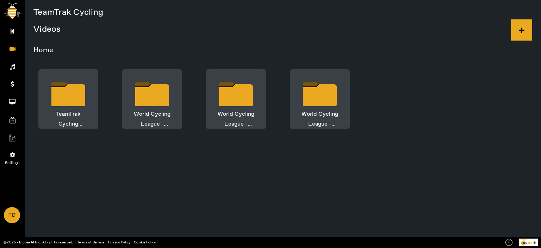
click at [15, 154] on link "Settings" at bounding box center [12, 154] width 25 height 18
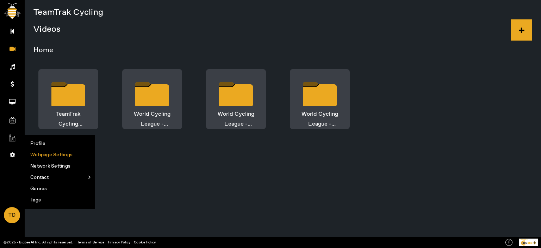
click at [46, 154] on li "Webpage Settings" at bounding box center [60, 154] width 70 height 11
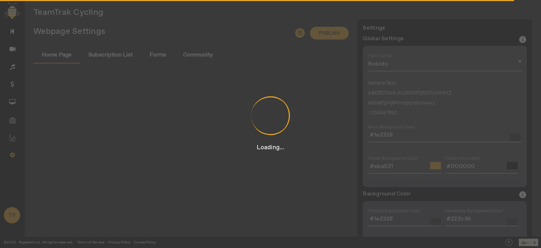
type input "#163166"
type input "#f89b27"
type input "#163166"
type input "#f89b27"
type input "#000000"
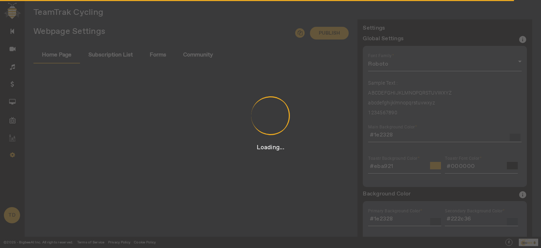
type input "#000000"
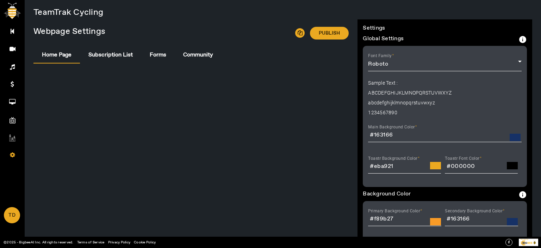
click at [296, 35] on icon at bounding box center [300, 33] width 10 height 10
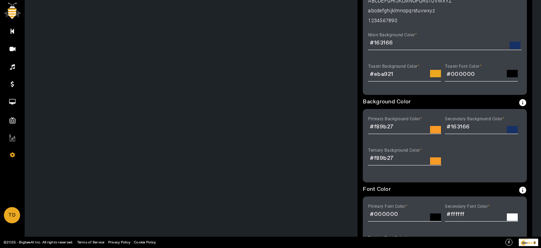
scroll to position [95, 0]
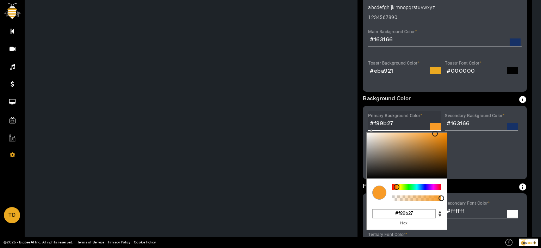
drag, startPoint x: 399, startPoint y: 124, endPoint x: 361, endPoint y: 124, distance: 37.7
click at [363, 124] on div "Primary Background Color #f89b27 C M Y K A 33 94 56 1 H S L A 248 155 39 1 R G …" at bounding box center [445, 142] width 164 height 73
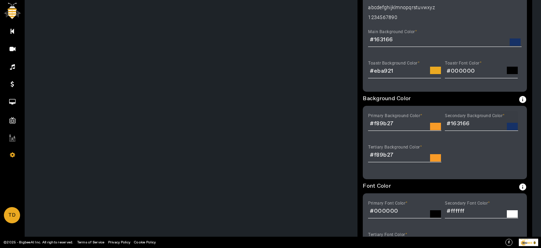
drag, startPoint x: 510, startPoint y: 152, endPoint x: 449, endPoint y: 112, distance: 73.1
click at [508, 151] on div "Primary Background Color #f89b27 C M Y K A 33 94 56 1 H S L A 248 155 39 1 R G …" at bounding box center [445, 142] width 164 height 73
click at [389, 71] on input "#eba921" at bounding box center [404, 71] width 73 height 8
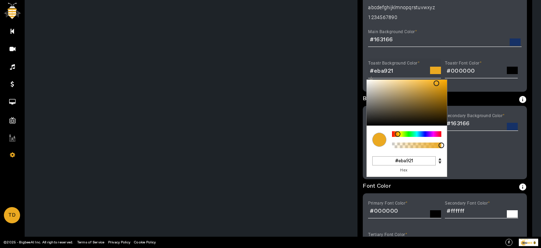
drag, startPoint x: 417, startPoint y: 160, endPoint x: 368, endPoint y: 160, distance: 48.9
click at [368, 160] on div "#eba921 Hex" at bounding box center [407, 166] width 80 height 22
paste input "f89b27"
type input "#f89b27"
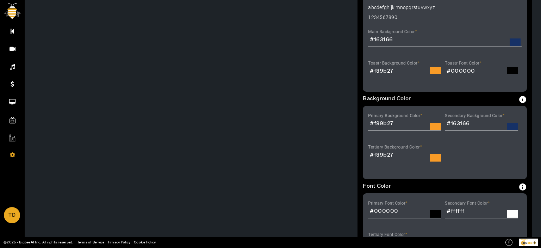
click at [491, 158] on div "Primary Background Color #f89b27 C M Y K A 33 94 56 1 H S L A 248 155 39 1 R G …" at bounding box center [445, 142] width 164 height 73
click at [478, 70] on input "#000000" at bounding box center [481, 71] width 73 height 8
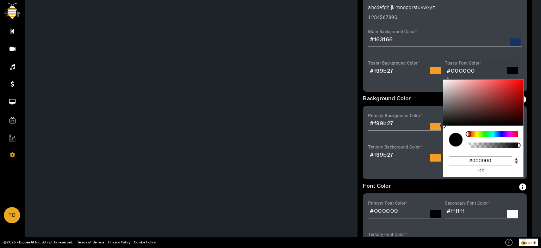
drag, startPoint x: 487, startPoint y: 159, endPoint x: 472, endPoint y: 159, distance: 15.1
click at [472, 159] on input "#000000" at bounding box center [480, 160] width 63 height 9
type input "#ff"
type input "#ffffff"
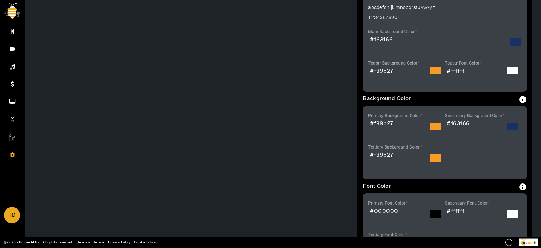
click at [424, 95] on div "Settings Global Settings info Elements Effected: Font Family - Every Element Ma…" at bounding box center [445, 215] width 164 height 570
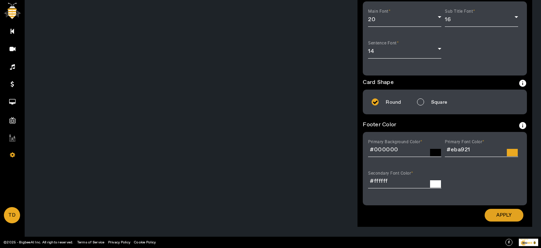
click at [506, 218] on span "Apply" at bounding box center [503, 214] width 15 height 7
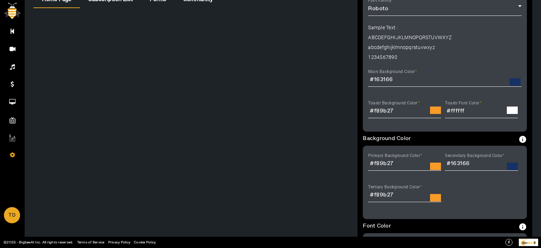
scroll to position [95, 0]
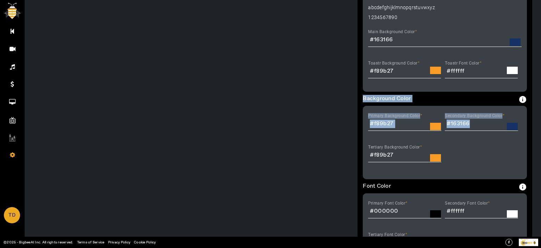
drag, startPoint x: 541, startPoint y: 95, endPoint x: 538, endPoint y: 116, distance: 21.6
click at [539, 118] on div "TeamTrak Cycling Webpage Settings Publish Home Page Subscription List Forms Com…" at bounding box center [283, 124] width 516 height 248
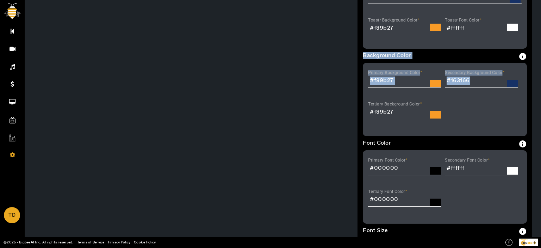
scroll to position [145, 0]
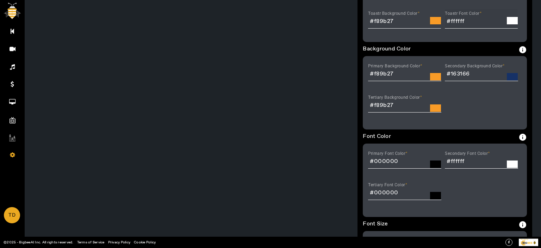
click at [465, 21] on input "#ffffff" at bounding box center [481, 21] width 73 height 8
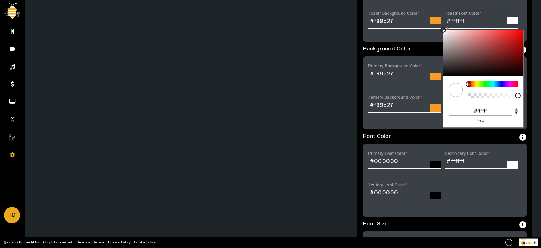
drag, startPoint x: 492, startPoint y: 107, endPoint x: 477, endPoint y: 110, distance: 15.1
click at [477, 110] on input "#ffffff" at bounding box center [480, 110] width 63 height 9
type input "#00"
type input "#000000"
type input "#0000"
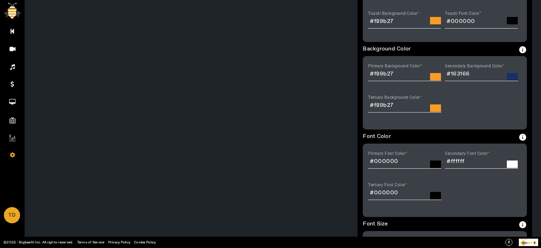
click at [431, 126] on div "Primary Background Color #f89b27 C M Y K A 33 94 56 1 H S L A 248 155 39 1 R G …" at bounding box center [445, 92] width 164 height 73
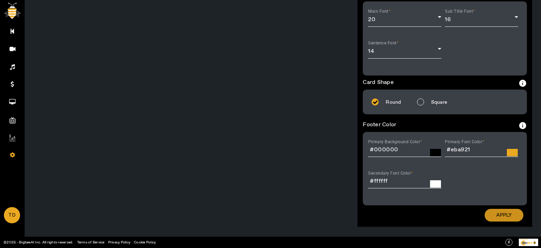
click at [497, 213] on span "Apply" at bounding box center [503, 214] width 15 height 7
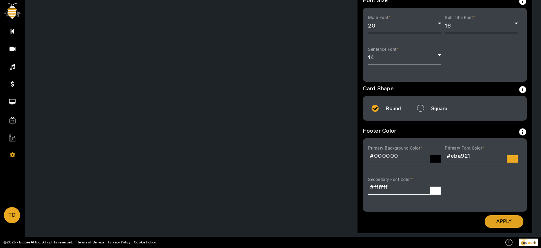
scroll to position [367, 0]
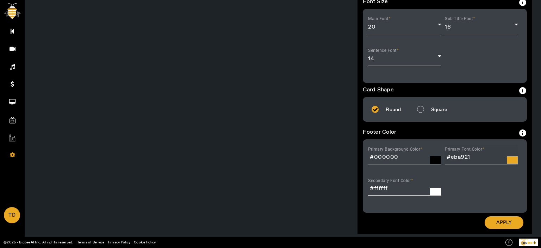
click at [462, 151] on mat-label "Primary Font Color" at bounding box center [463, 148] width 37 height 5
click at [462, 153] on input "#eba921" at bounding box center [481, 157] width 73 height 8
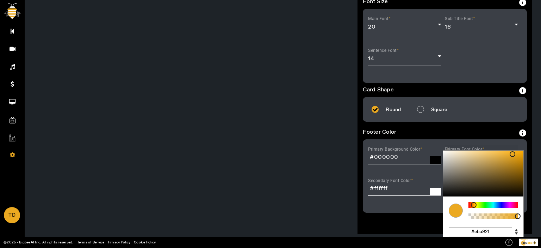
drag, startPoint x: 491, startPoint y: 231, endPoint x: 448, endPoint y: 231, distance: 42.6
click at [449, 222] on input "#eba921" at bounding box center [480, 231] width 63 height 9
paste input "f89b27"
type input "#f89b27"
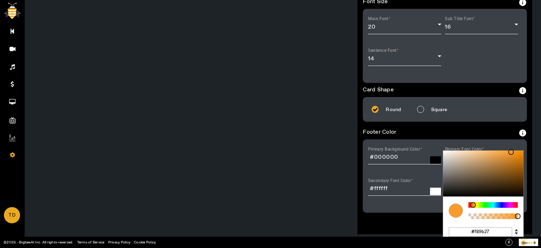
click at [418, 215] on div "Apply" at bounding box center [445, 220] width 164 height 16
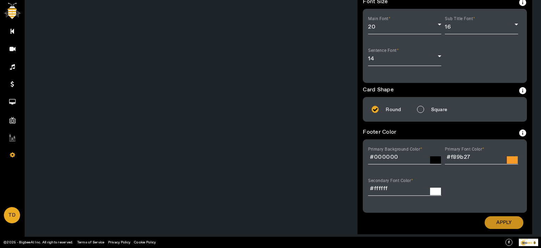
click at [499, 222] on span "Apply" at bounding box center [503, 222] width 15 height 7
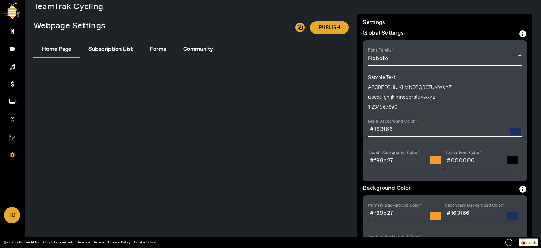
scroll to position [4, 0]
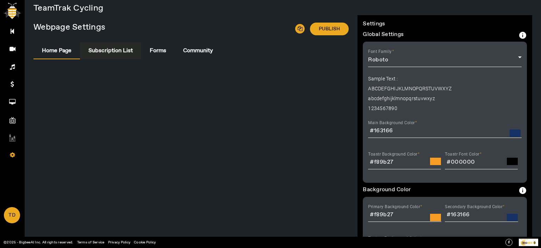
drag, startPoint x: 111, startPoint y: 51, endPoint x: 115, endPoint y: 52, distance: 4.2
click at [111, 51] on span "Subscription List" at bounding box center [110, 51] width 44 height 6
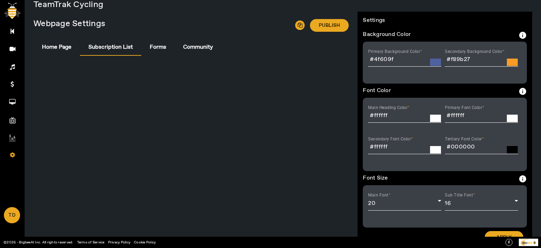
scroll to position [0, 0]
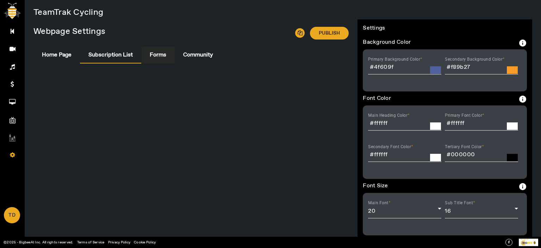
click at [155, 55] on span "Forms" at bounding box center [158, 55] width 17 height 6
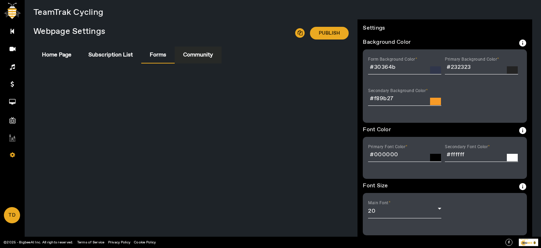
click at [199, 53] on span "Community" at bounding box center [198, 55] width 30 height 6
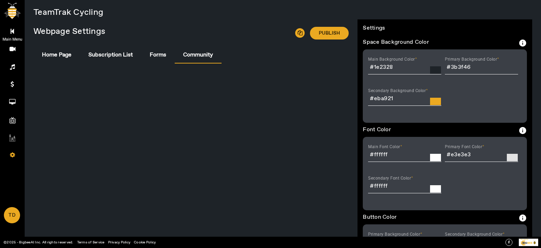
click at [8, 28] on link "Main Menu" at bounding box center [12, 31] width 25 height 18
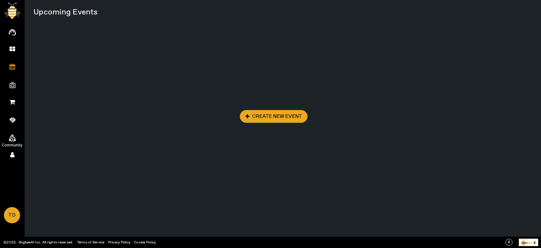
click at [7, 137] on span at bounding box center [12, 137] width 13 height 7
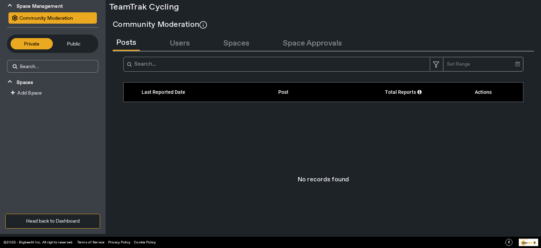
click at [78, 45] on span "Public" at bounding box center [73, 44] width 35 height 8
click at [33, 91] on span "Add Space" at bounding box center [29, 93] width 25 height 6
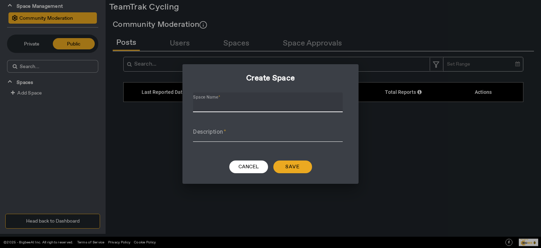
click at [219, 102] on input "Space Name" at bounding box center [268, 105] width 150 height 8
paste input "California Wave"
type input "California Wave"
click at [231, 132] on input "Description" at bounding box center [268, 134] width 150 height 8
paste input "California Wave"
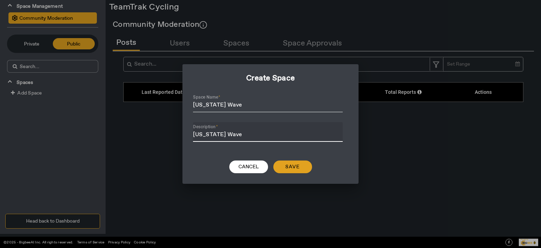
type input "California Wave"
click at [295, 169] on span "Save" at bounding box center [292, 166] width 15 height 7
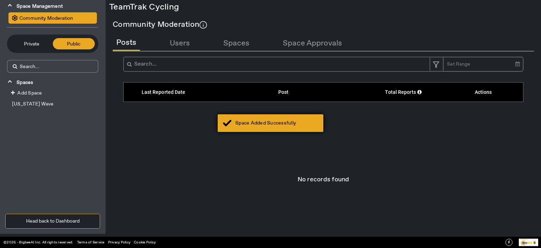
click at [299, 125] on div "Space Added Successfully" at bounding box center [276, 122] width 83 height 7
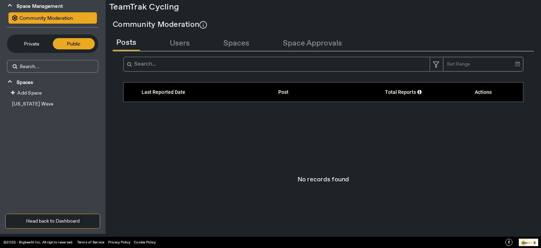
click at [30, 105] on span "California Wave" at bounding box center [33, 104] width 42 height 6
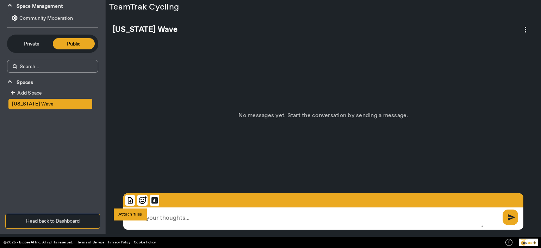
click at [130, 200] on img at bounding box center [130, 200] width 10 height 11
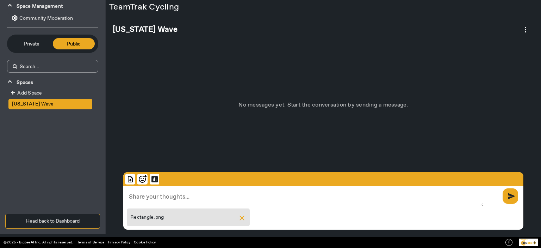
click at [509, 194] on span "send" at bounding box center [511, 196] width 14 height 12
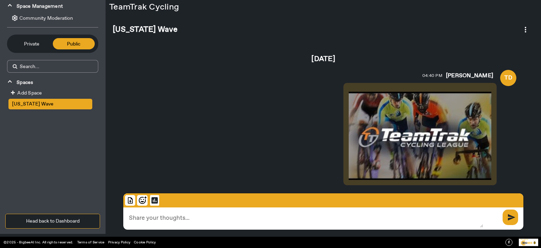
click at [37, 19] on div "Community Moderation" at bounding box center [45, 18] width 55 height 8
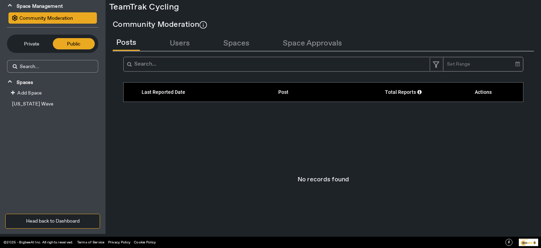
drag, startPoint x: 61, startPoint y: 219, endPoint x: 63, endPoint y: 217, distance: 3.7
click at [61, 219] on button "Head back to Dashboard" at bounding box center [52, 220] width 95 height 15
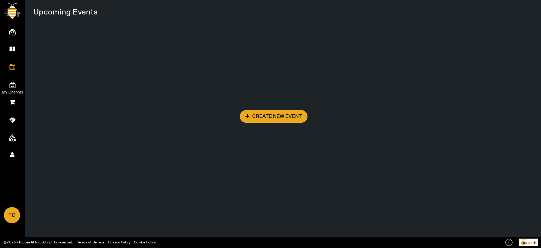
click at [13, 87] on span "My Channel" at bounding box center [12, 92] width 41 height 11
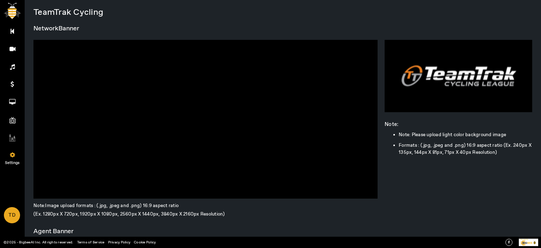
click at [14, 157] on icon at bounding box center [12, 154] width 5 height 6
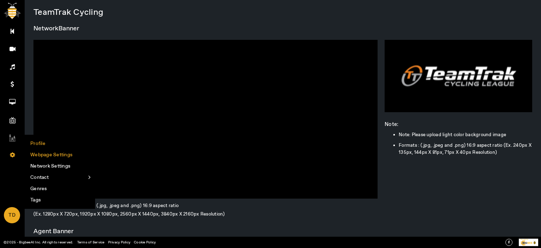
click at [52, 154] on li "Webpage Settings" at bounding box center [60, 154] width 70 height 11
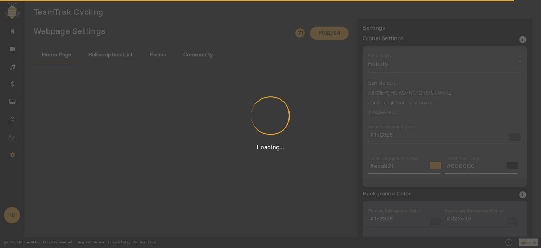
type input "#163166"
type input "#f89b27"
type input "#163166"
type input "#f89b27"
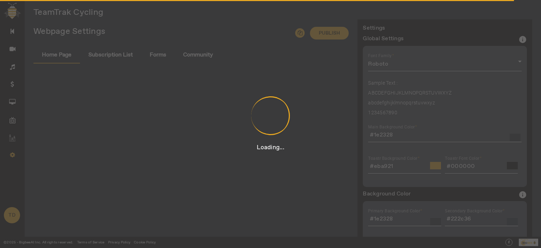
type input "#000000"
type input "#f89b27"
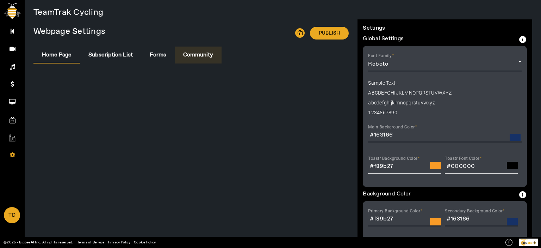
click at [194, 50] on span "Community" at bounding box center [198, 54] width 30 height 17
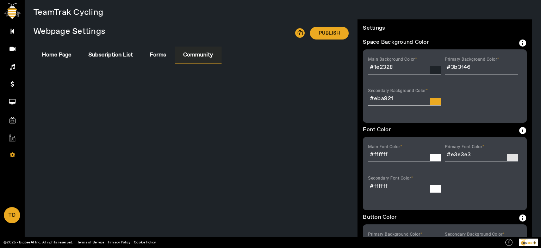
click at [195, 54] on span "Community" at bounding box center [198, 55] width 30 height 6
click at [56, 53] on span "Home Page" at bounding box center [57, 55] width 30 height 6
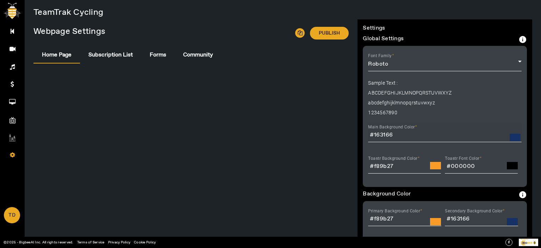
click at [385, 133] on input "#163166" at bounding box center [445, 135] width 154 height 8
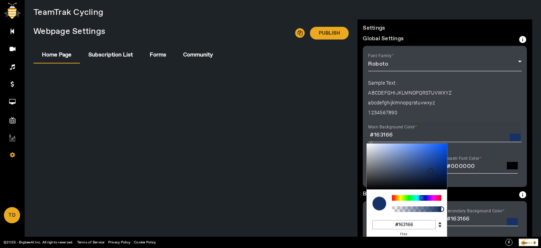
drag, startPoint x: 416, startPoint y: 224, endPoint x: 394, endPoint y: 226, distance: 21.6
click at [394, 222] on input "#163166" at bounding box center [403, 224] width 63 height 9
click at [463, 100] on label "abcdefghijklmnopqrstuvwxyz" at bounding box center [445, 102] width 154 height 7
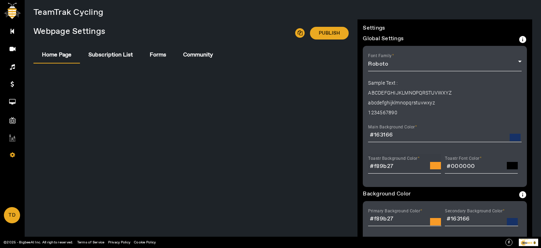
click at [381, 166] on div "Toastr Background Color #f89b27" at bounding box center [404, 164] width 73 height 20
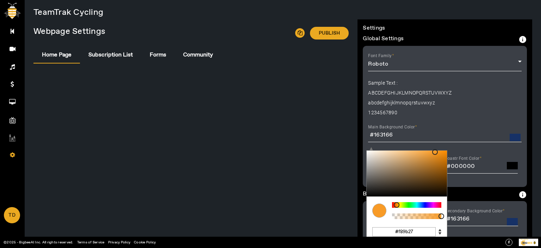
drag, startPoint x: 420, startPoint y: 230, endPoint x: 387, endPoint y: 230, distance: 32.4
click at [387, 222] on input "#f89b27" at bounding box center [403, 231] width 63 height 9
click at [388, 135] on input "#163166" at bounding box center [445, 135] width 154 height 8
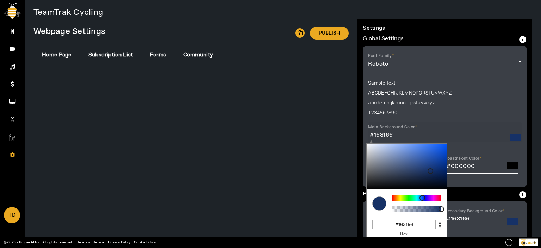
drag, startPoint x: 421, startPoint y: 222, endPoint x: 389, endPoint y: 224, distance: 31.4
click at [389, 222] on input "#163166" at bounding box center [403, 224] width 63 height 9
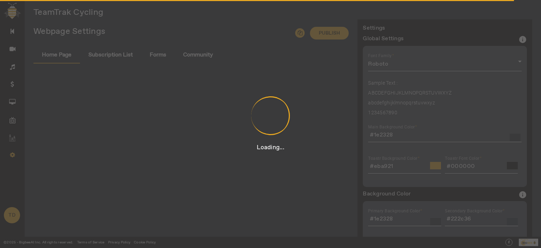
type input "#163166"
type input "#f89b27"
type input "#163166"
type input "#f89b27"
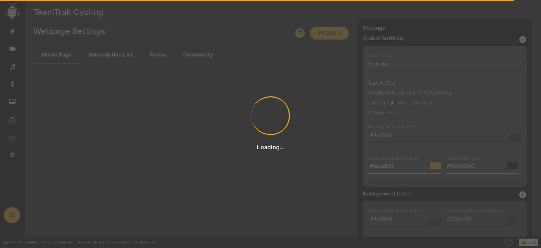
type input "#000000"
type input "#f89b27"
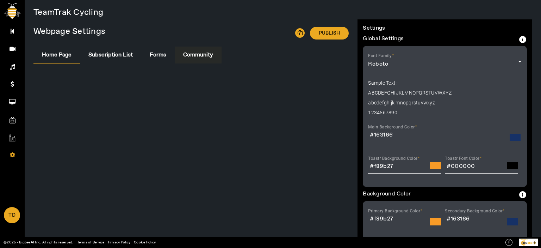
click at [195, 52] on span "Community" at bounding box center [198, 55] width 30 height 6
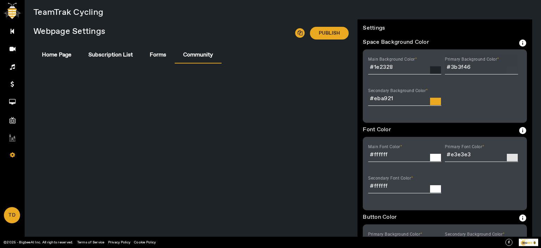
click at [485, 69] on input "#3b3f46" at bounding box center [481, 67] width 73 height 8
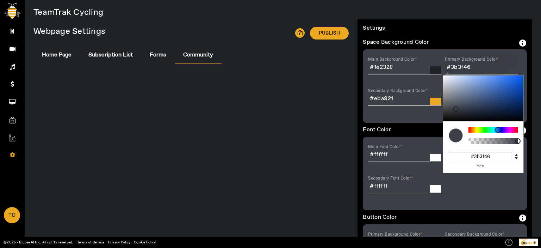
drag, startPoint x: 495, startPoint y: 154, endPoint x: 464, endPoint y: 159, distance: 31.1
click at [464, 159] on input "#3b3f46" at bounding box center [480, 156] width 63 height 9
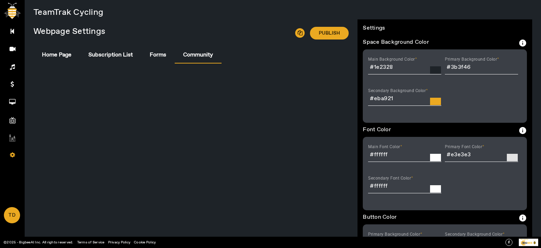
click at [437, 85] on div "Main Background Color #1e2328" at bounding box center [406, 70] width 77 height 31
click at [404, 66] on input "#1e2328" at bounding box center [404, 67] width 73 height 8
click at [470, 104] on div "Main Background Color #1e2328 C M Y K A 210 14 14 1 H S L A 30 35 40 1 R G B A …" at bounding box center [445, 85] width 164 height 73
click at [406, 95] on input "#eba921" at bounding box center [404, 98] width 73 height 8
click at [458, 95] on div "Main Background Color #1e2328 C M Y K A 210 14 14 1 H S L A 30 35 40 1 R G B A …" at bounding box center [445, 85] width 164 height 73
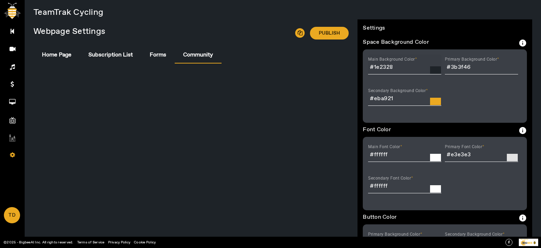
click at [418, 67] on input "#1e2328" at bounding box center [404, 67] width 73 height 8
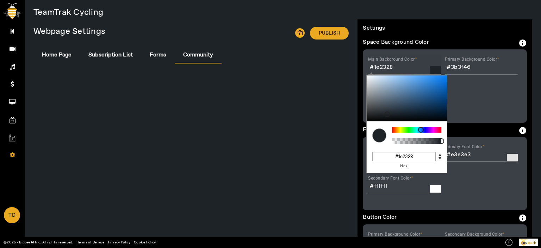
drag, startPoint x: 416, startPoint y: 159, endPoint x: 387, endPoint y: 157, distance: 28.9
click at [387, 157] on input "#1e2328" at bounding box center [403, 156] width 63 height 9
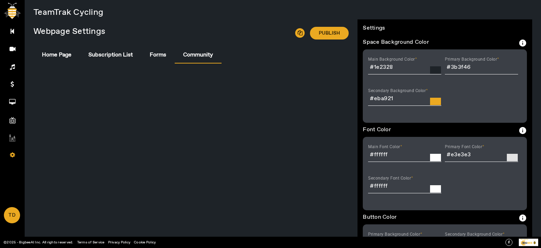
click at [475, 108] on div "Main Background Color #1e2328 C M Y K A 210 14 14 1 H S L A 30 35 40 1 R G B A …" at bounding box center [445, 85] width 164 height 73
click at [476, 69] on input "#3b3f46" at bounding box center [481, 67] width 73 height 8
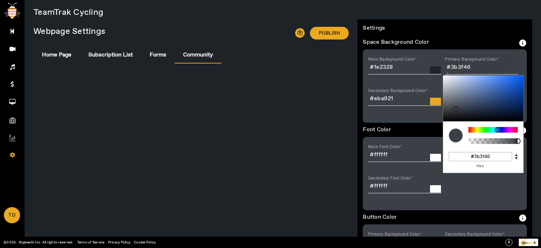
drag, startPoint x: 496, startPoint y: 157, endPoint x: 458, endPoint y: 156, distance: 38.0
click at [458, 156] on input "#3b3f46" at bounding box center [480, 156] width 63 height 9
paste input "16316"
type input "#163166"
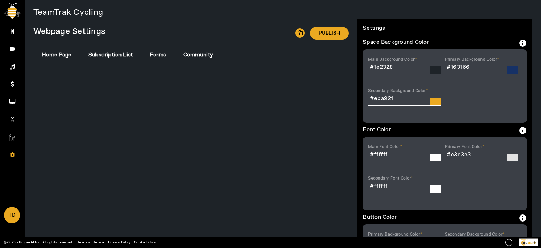
click at [429, 84] on div "Main Background Color #1e2328 C M Y K A 210 14 14 1 H S L A 30 35 40 1 R G B A …" at bounding box center [406, 70] width 77 height 31
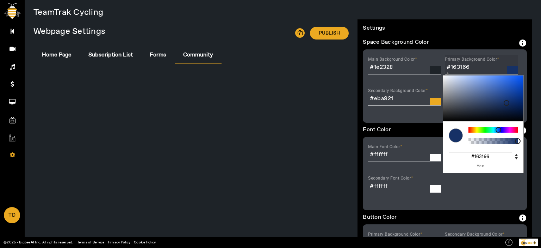
click at [482, 67] on input "#163166" at bounding box center [481, 67] width 73 height 8
click at [413, 121] on div "Main Background Color #1e2328 C M Y K A 210 14 14 1 H S L A 30 35 40 1 R G B A …" at bounding box center [445, 85] width 164 height 73
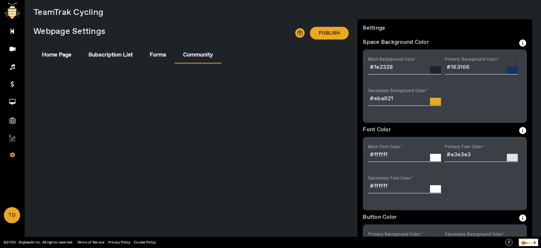
click at [472, 66] on input "#163166" at bounding box center [481, 67] width 73 height 8
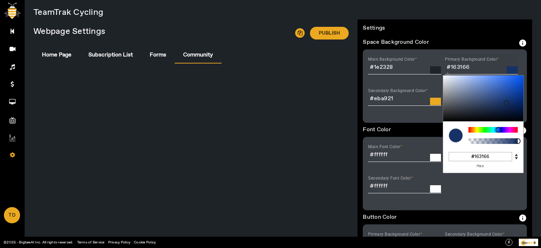
drag, startPoint x: 496, startPoint y: 156, endPoint x: 464, endPoint y: 156, distance: 31.3
click at [464, 156] on input "#163166" at bounding box center [480, 156] width 63 height 9
paste input "f89b27"
type input "#f89b27"
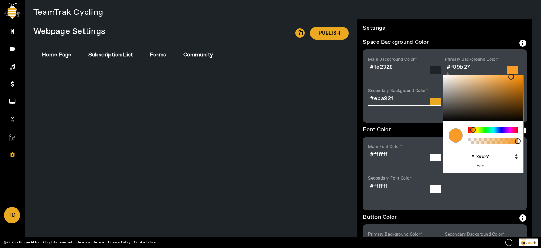
click at [414, 119] on div "Main Background Color #1e2328 C M Y K A 210 14 14 1 H S L A 30 35 40 1 R G B A …" at bounding box center [445, 85] width 164 height 73
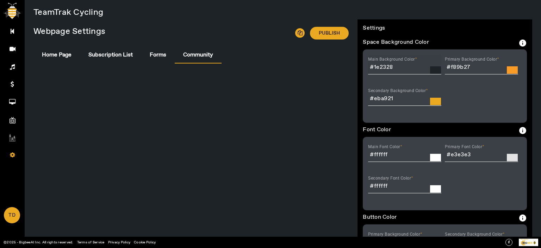
click at [400, 62] on div "Main Background Color #1e2328 C M Y K A 210 14 14 1 H S L A 30 35 40 1 R G B A …" at bounding box center [404, 65] width 73 height 20
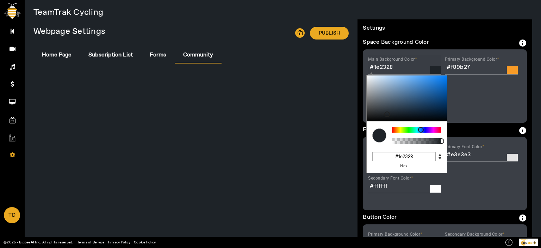
drag, startPoint x: 419, startPoint y: 155, endPoint x: 382, endPoint y: 155, distance: 36.6
click at [382, 155] on input "#1e2328" at bounding box center [403, 156] width 63 height 9
paste input "63166"
type input "#163166"
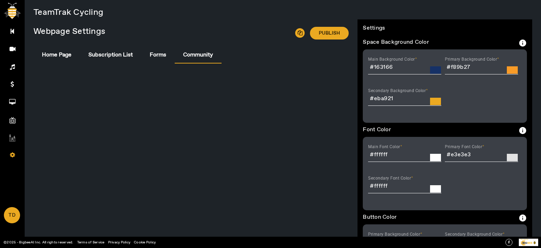
click at [475, 111] on div "Main Background Color #163166 C M Y K A 220 65 24 1 H S L A 22 49 102 1 R G B A…" at bounding box center [445, 85] width 164 height 73
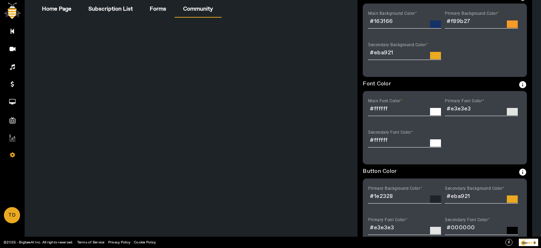
scroll to position [93, 0]
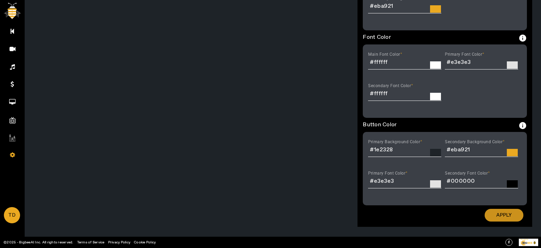
click at [494, 208] on span at bounding box center [504, 214] width 39 height 17
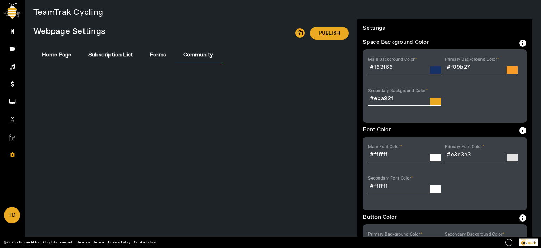
scroll to position [112, 0]
click at [389, 153] on div "Main Font Color #ffffff" at bounding box center [404, 152] width 73 height 20
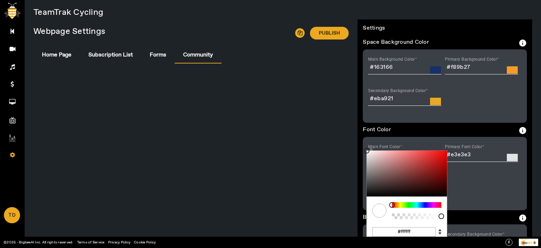
drag, startPoint x: 414, startPoint y: 231, endPoint x: 401, endPoint y: 232, distance: 13.4
click at [401, 232] on input "#ffffff" at bounding box center [403, 231] width 63 height 9
type input "#00"
type input "#000000"
type input "#0000"
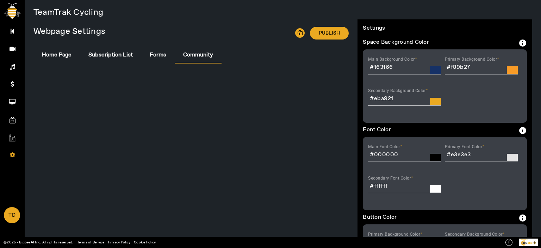
click at [508, 181] on div "Main Font Color #000000 C M Y K A 0 0 0 1 H S L A 0 0 0 1 R G B A #000000 Hex P…" at bounding box center [445, 173] width 164 height 73
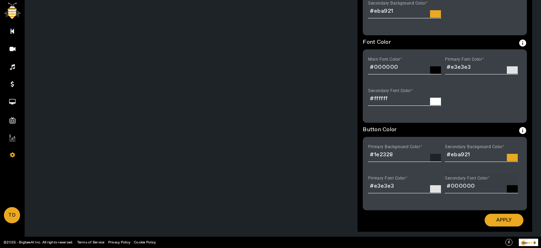
scroll to position [93, 0]
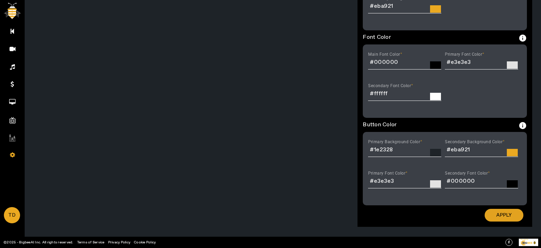
click at [511, 216] on span at bounding box center [504, 214] width 39 height 17
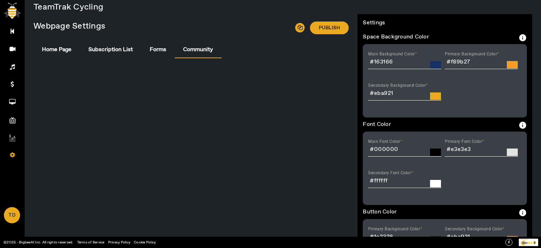
scroll to position [0, 0]
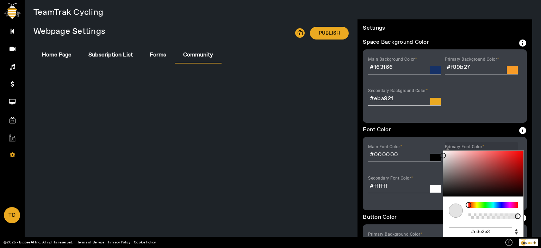
click at [477, 155] on div "Primary Font Color #e3e3e3 C M Y K A 0 0 89 1 H S L A 227 227 227 1 R G B A #e3…" at bounding box center [481, 152] width 73 height 20
drag, startPoint x: 488, startPoint y: 232, endPoint x: 475, endPoint y: 233, distance: 13.8
click at [475, 233] on input "#e3e3e3" at bounding box center [480, 231] width 63 height 9
type input "#00"
type input "#000000"
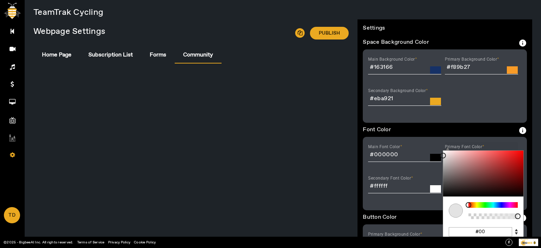
type input "#000"
click at [432, 202] on div "Secondary Font Color #ffffff" at bounding box center [406, 188] width 77 height 31
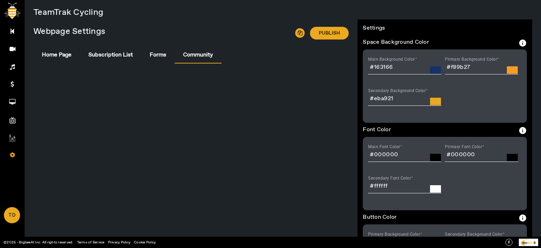
scroll to position [93, 0]
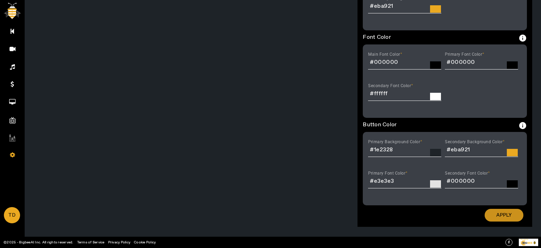
click at [507, 216] on span "Apply" at bounding box center [503, 214] width 15 height 7
click at [473, 150] on div "Secondary Background Color #eba921" at bounding box center [481, 147] width 73 height 20
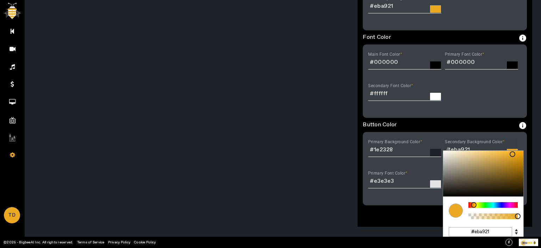
drag, startPoint x: 495, startPoint y: 230, endPoint x: 473, endPoint y: 233, distance: 21.8
click at [473, 233] on input "#eba921" at bounding box center [480, 231] width 63 height 9
type input "#ff"
type input "#ffffff"
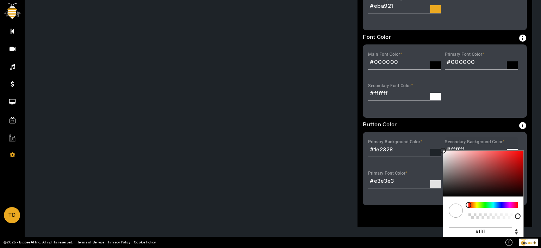
type input "#fffff"
click at [421, 215] on div "Apply" at bounding box center [445, 213] width 164 height 16
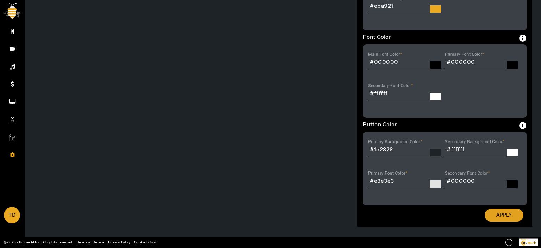
click at [514, 218] on span at bounding box center [504, 214] width 39 height 17
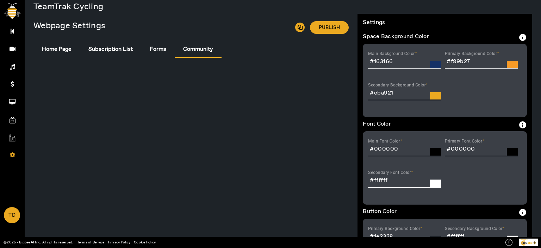
scroll to position [0, 0]
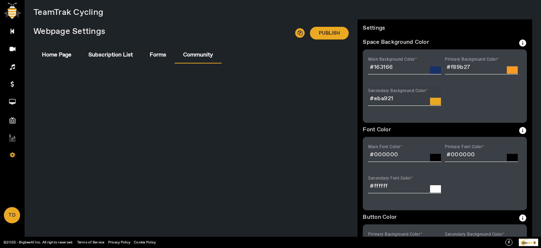
click at [403, 100] on input "#eba921" at bounding box center [404, 98] width 73 height 8
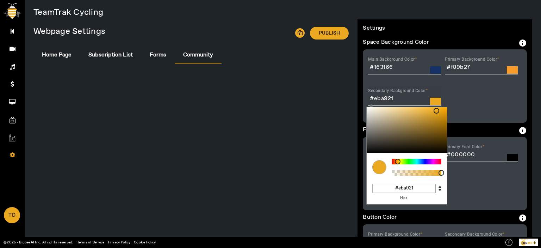
drag, startPoint x: 419, startPoint y: 186, endPoint x: 395, endPoint y: 189, distance: 24.4
click at [395, 189] on input "#eba921" at bounding box center [403, 187] width 63 height 9
click at [490, 102] on div "Main Background Color #163166 C M Y K A 220 65 24 1 H S L A 22 49 102 1 R G B A…" at bounding box center [445, 85] width 164 height 73
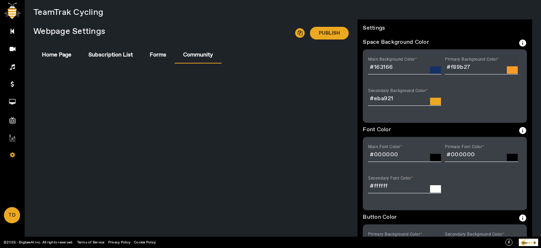
click at [476, 67] on input "#f89b27" at bounding box center [481, 67] width 73 height 8
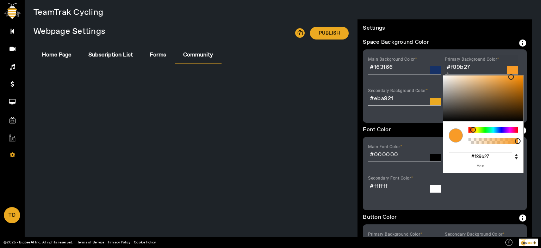
drag, startPoint x: 492, startPoint y: 156, endPoint x: 467, endPoint y: 156, distance: 24.6
click at [467, 156] on input "#f89b27" at bounding box center [480, 156] width 63 height 9
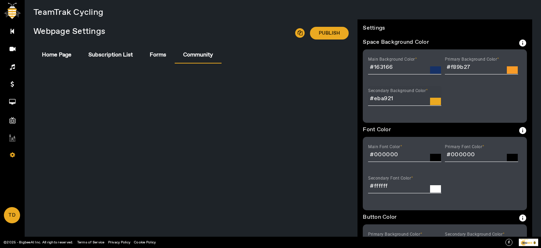
click at [405, 92] on mat-label "Secondary Background Color" at bounding box center [397, 90] width 58 height 5
click at [405, 94] on input "#eba921" at bounding box center [404, 98] width 73 height 8
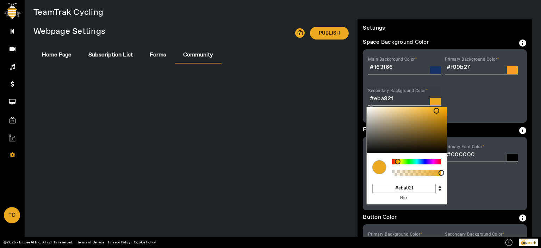
drag, startPoint x: 421, startPoint y: 187, endPoint x: 393, endPoint y: 190, distance: 28.0
click at [393, 190] on input "#eba921" at bounding box center [403, 187] width 63 height 9
paste input "f89b27"
type input "#f89b27"
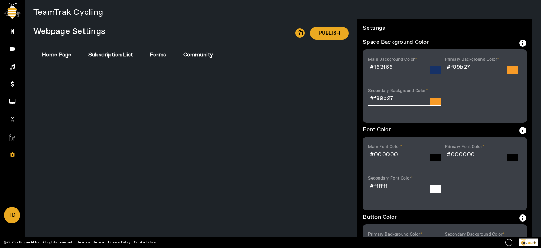
click at [508, 92] on div "Main Background Color #163166 C M Y K A 220 65 24 1 H S L A 22 49 102 1 R G B A…" at bounding box center [445, 85] width 164 height 73
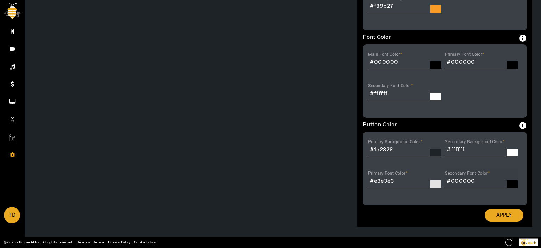
scroll to position [93, 0]
click at [506, 216] on span "Apply" at bounding box center [503, 214] width 15 height 7
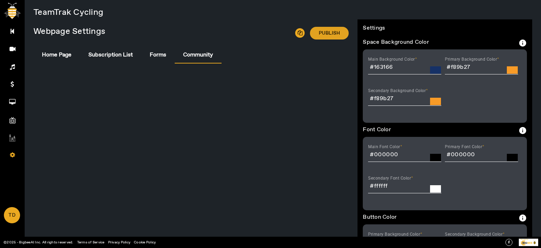
drag, startPoint x: 325, startPoint y: 30, endPoint x: 348, endPoint y: 35, distance: 22.8
click at [325, 30] on span "Publish" at bounding box center [329, 33] width 21 height 7
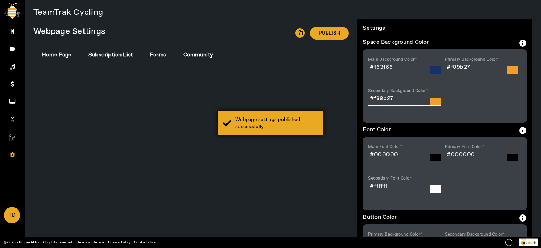
click at [248, 116] on div "Webpage settings published successfully." at bounding box center [276, 123] width 83 height 14
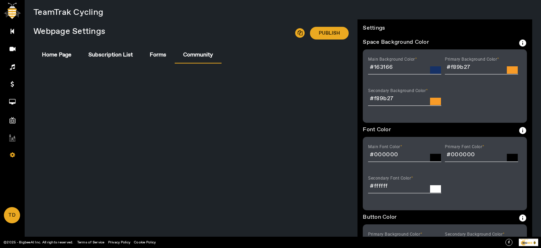
click at [248, 116] on div "Webpage settings published successfully." at bounding box center [276, 123] width 83 height 14
